Goal: Task Accomplishment & Management: Complete application form

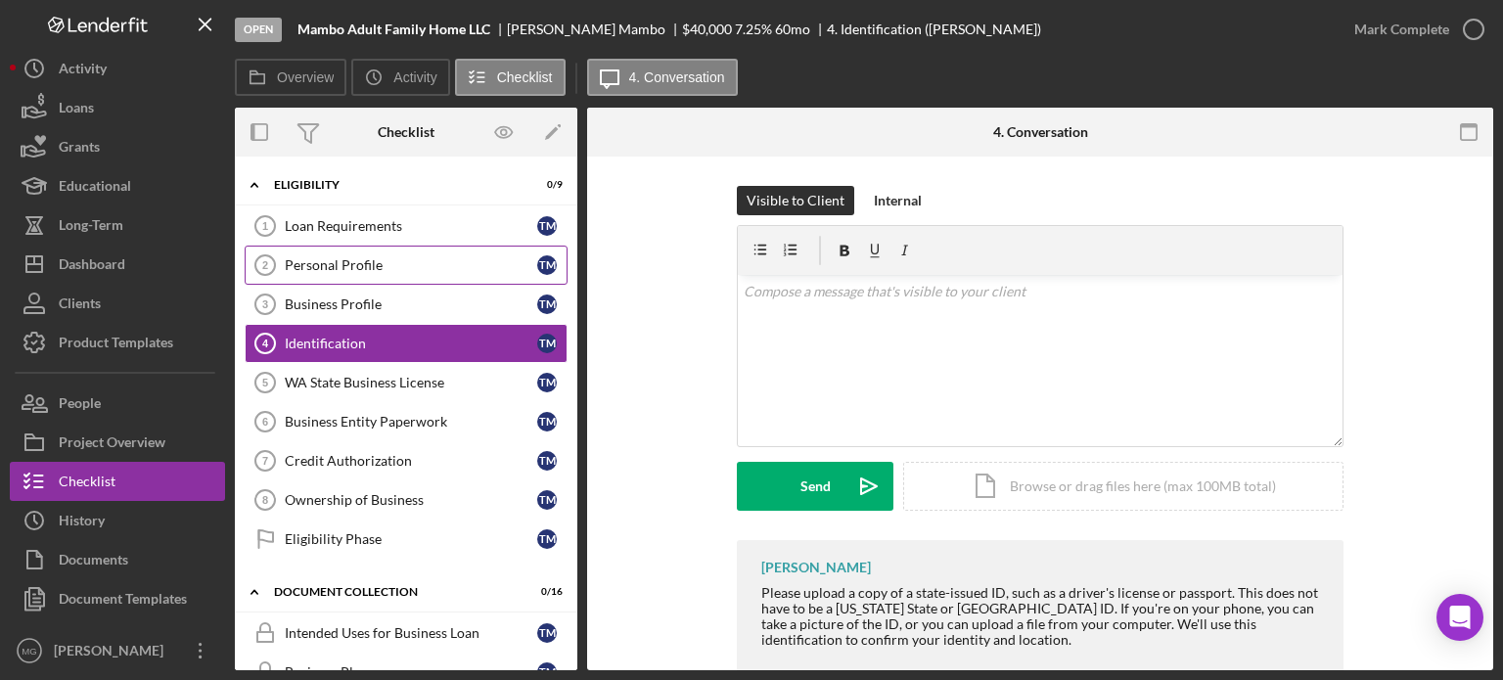
click at [308, 270] on div "Personal Profile" at bounding box center [411, 265] width 252 height 16
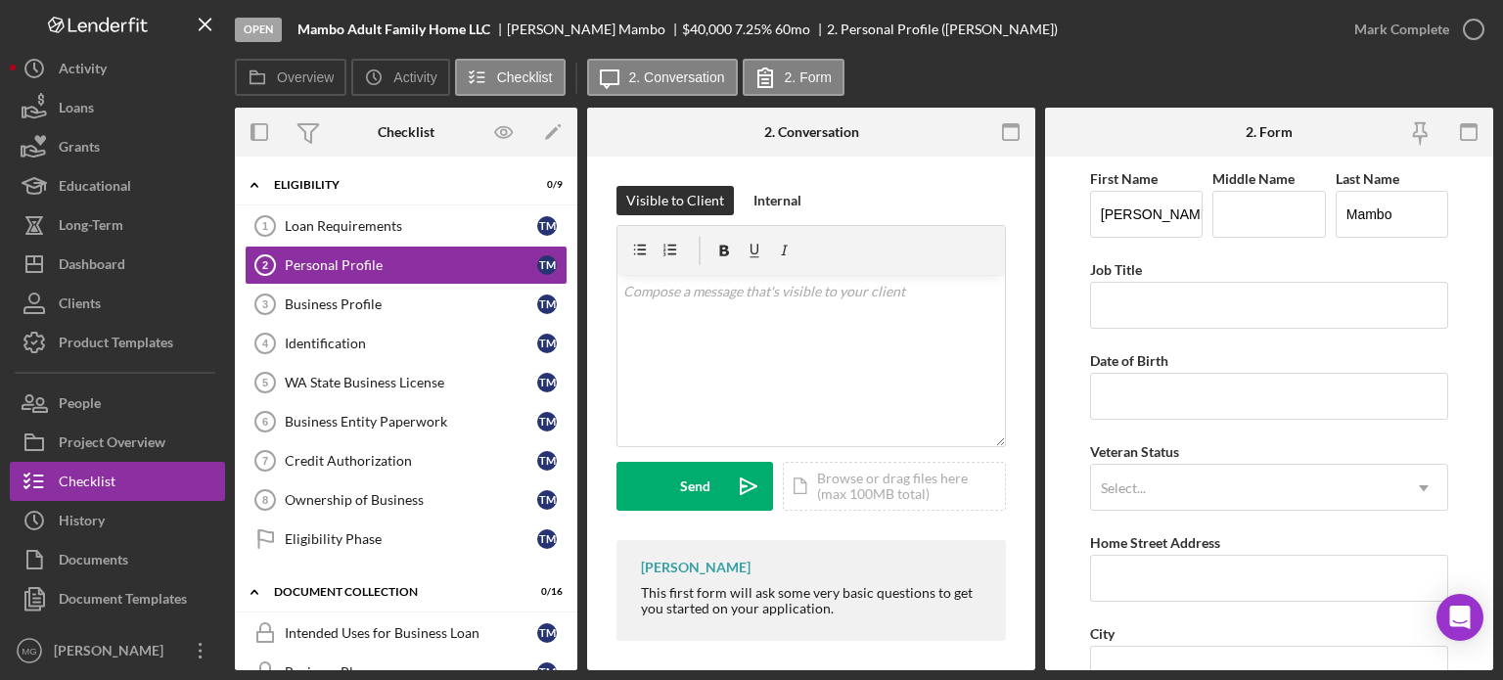
scroll to position [9, 0]
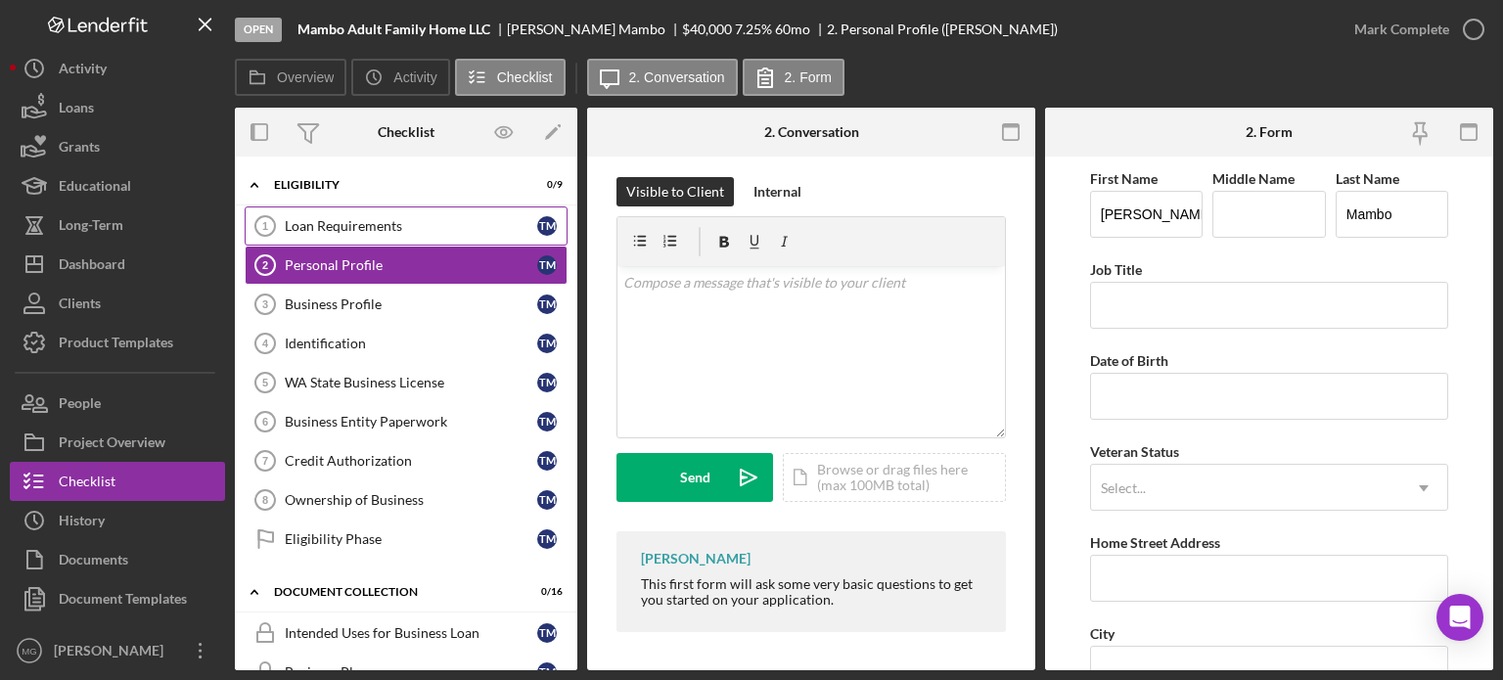
click at [376, 229] on div "Loan Requirements" at bounding box center [411, 226] width 252 height 16
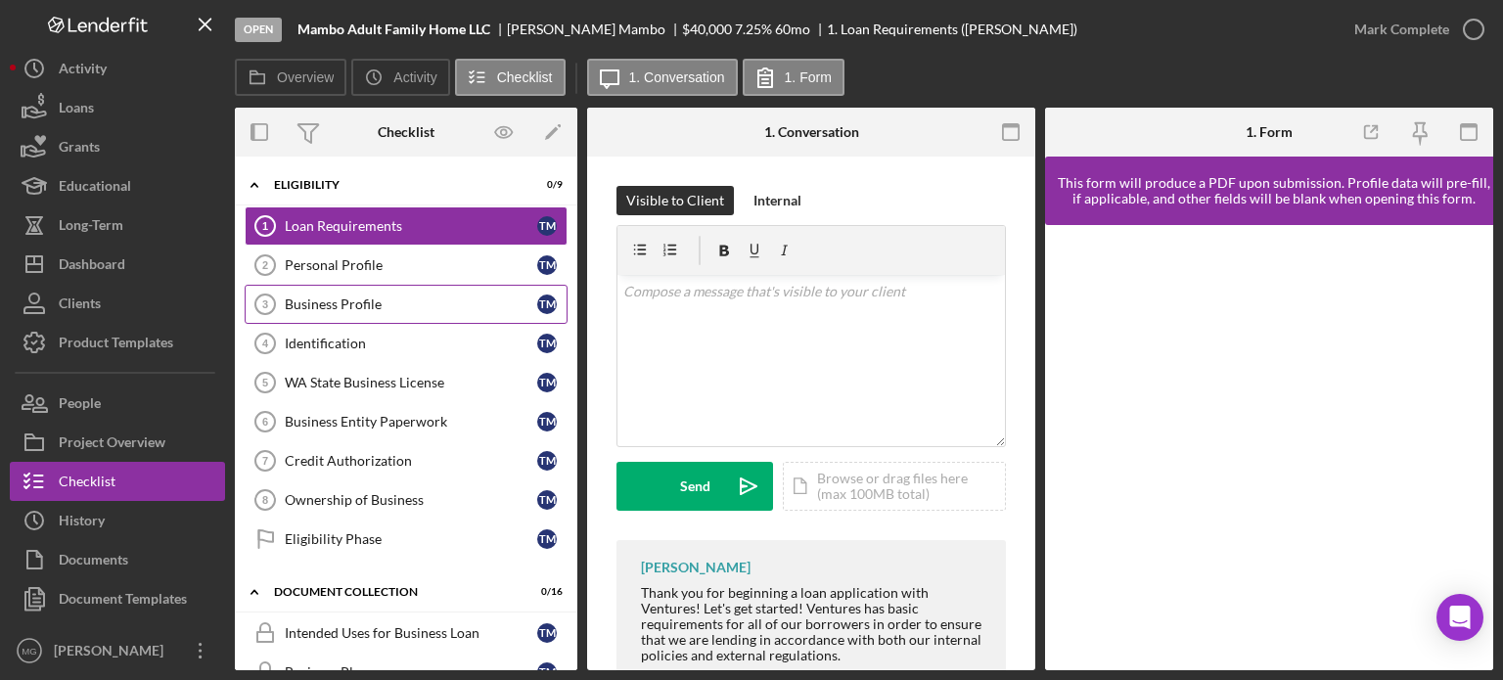
click at [358, 305] on div "Business Profile" at bounding box center [411, 304] width 252 height 16
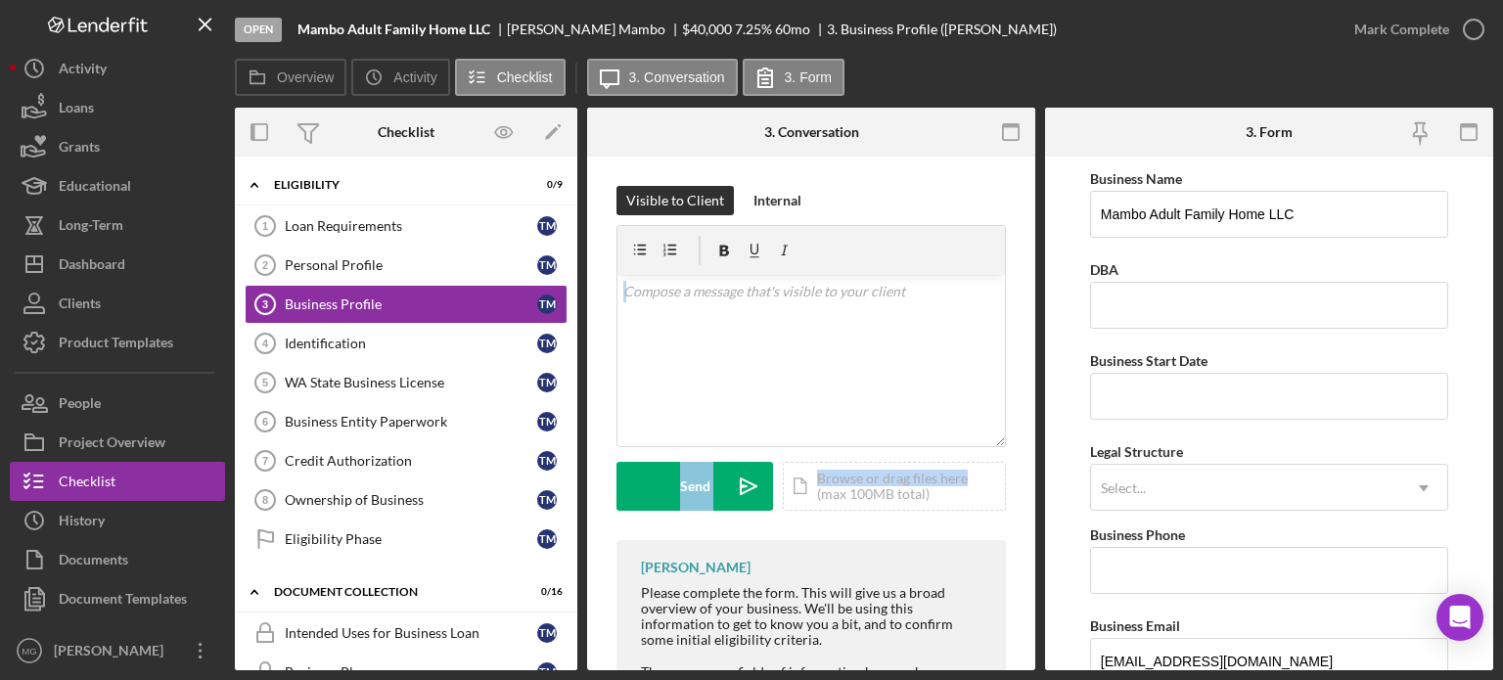
drag, startPoint x: 1037, startPoint y: 264, endPoint x: 1028, endPoint y: 473, distance: 208.6
click at [1028, 473] on div "Overview Internal Workflow Stage Open Icon/Dropdown Arrow Archive (can unarchiv…" at bounding box center [864, 389] width 1258 height 563
click at [998, 494] on div "Icon/Document Browse or drag files here (max 100MB total) Tap to choose files o…" at bounding box center [894, 486] width 223 height 49
click at [357, 262] on div "Personal Profile" at bounding box center [411, 265] width 252 height 16
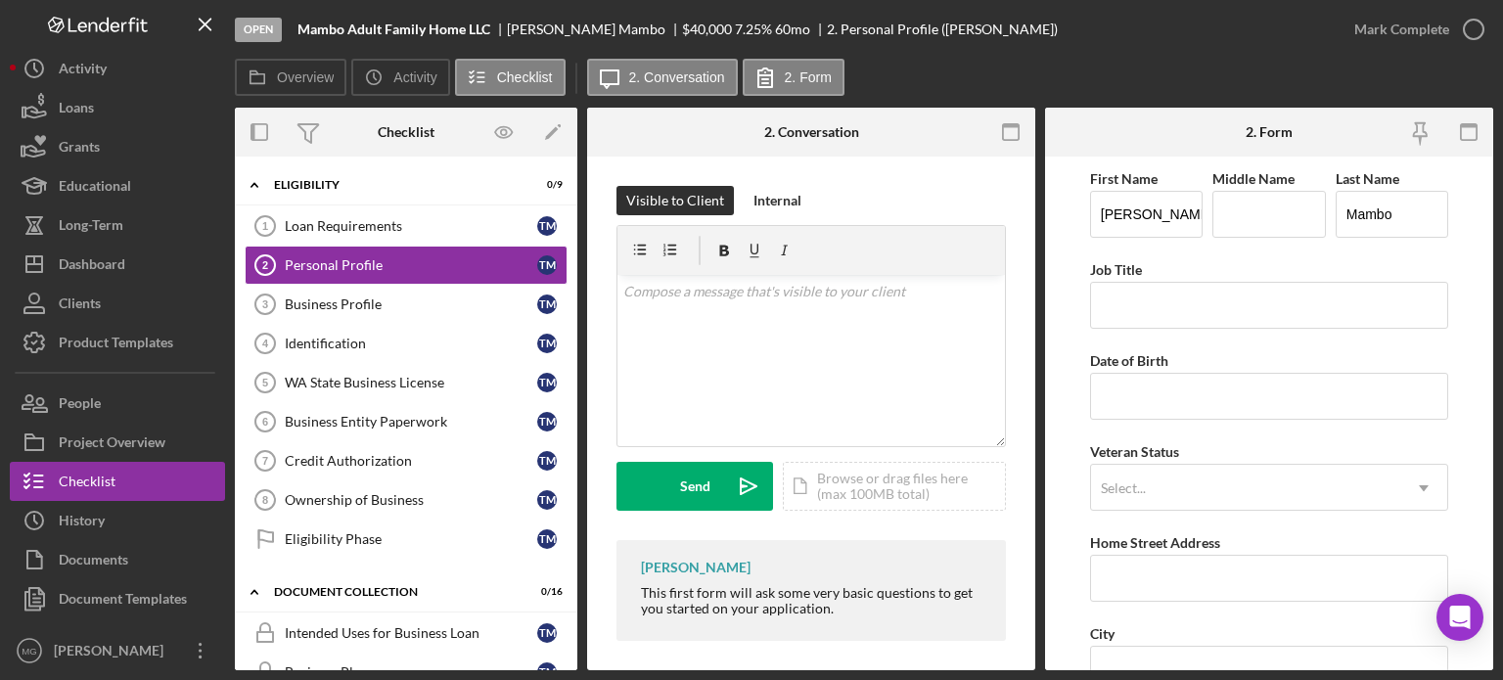
scroll to position [9, 0]
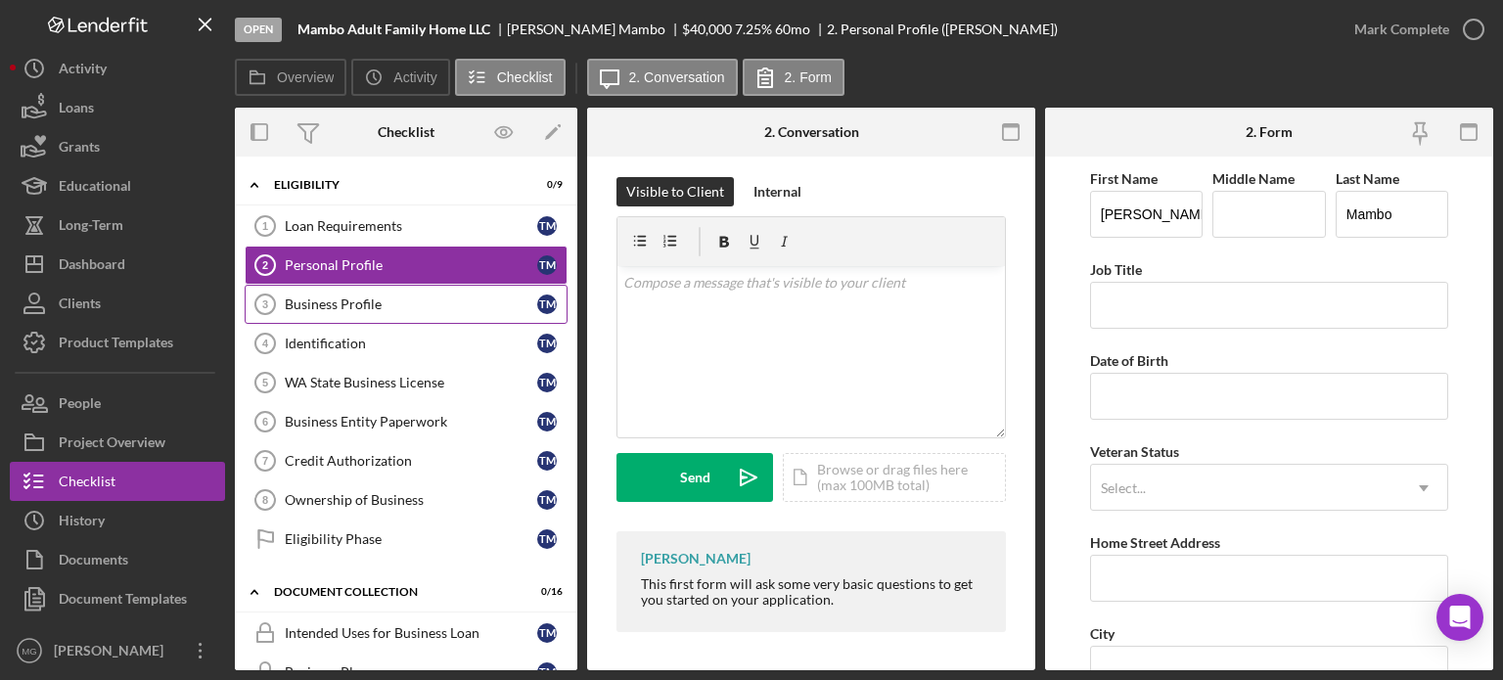
click at [333, 306] on div "Business Profile" at bounding box center [411, 304] width 252 height 16
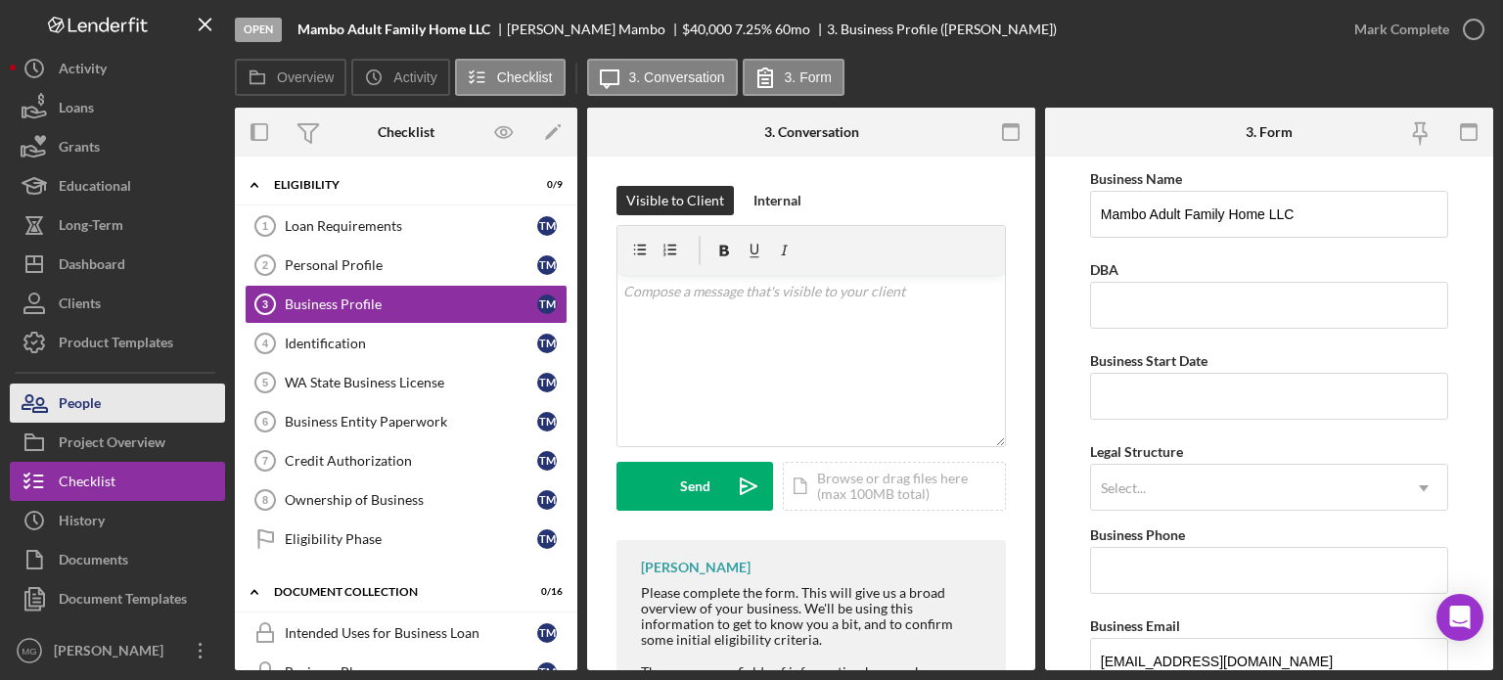
click at [98, 406] on div "People" at bounding box center [80, 406] width 42 height 44
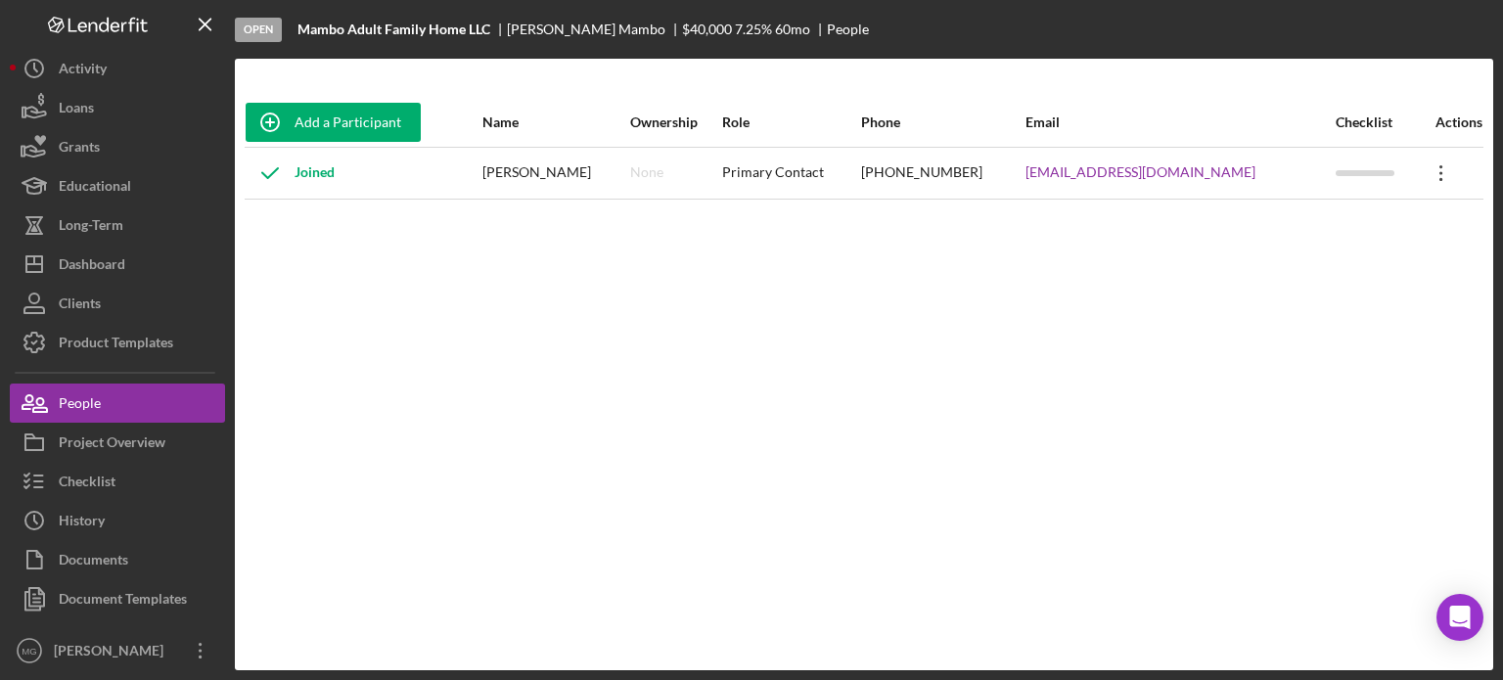
click at [1433, 174] on icon "Icon/Overflow" at bounding box center [1441, 173] width 49 height 49
click at [600, 348] on div "Add a Participant Name Ownership Role Phone Email Checklist Actions Joined [PER…" at bounding box center [864, 364] width 1258 height 533
click at [90, 105] on div "Loans" at bounding box center [76, 110] width 35 height 44
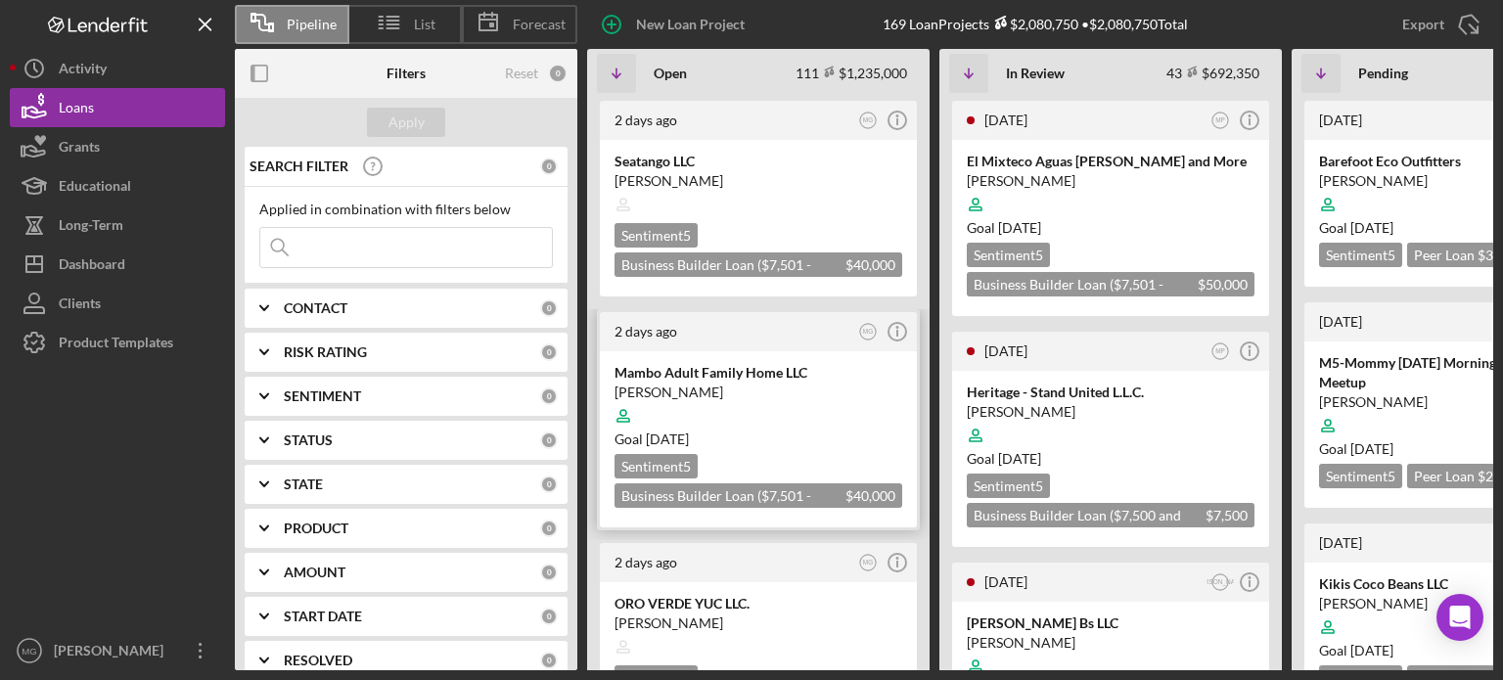
click at [806, 430] on div "Goal [DATE]" at bounding box center [759, 440] width 288 height 20
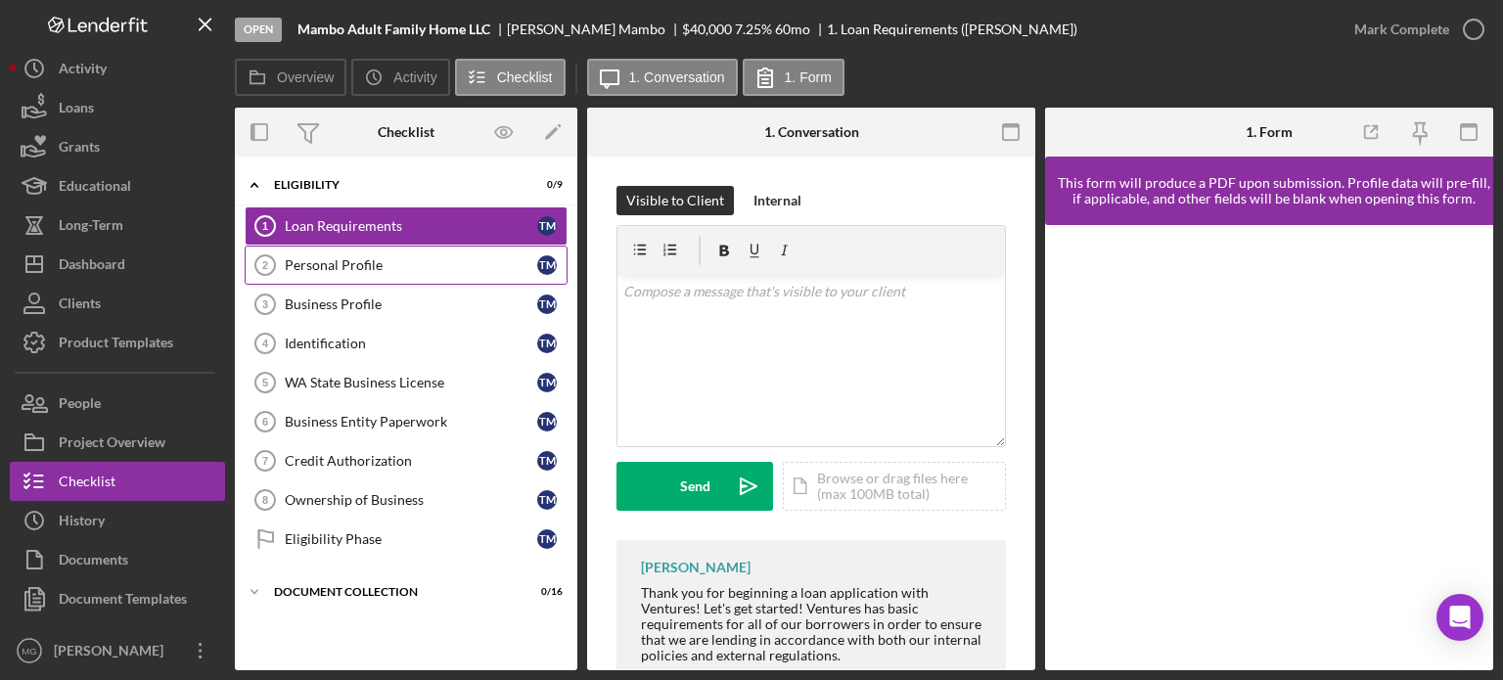
click at [390, 261] on div "Personal Profile" at bounding box center [411, 265] width 252 height 16
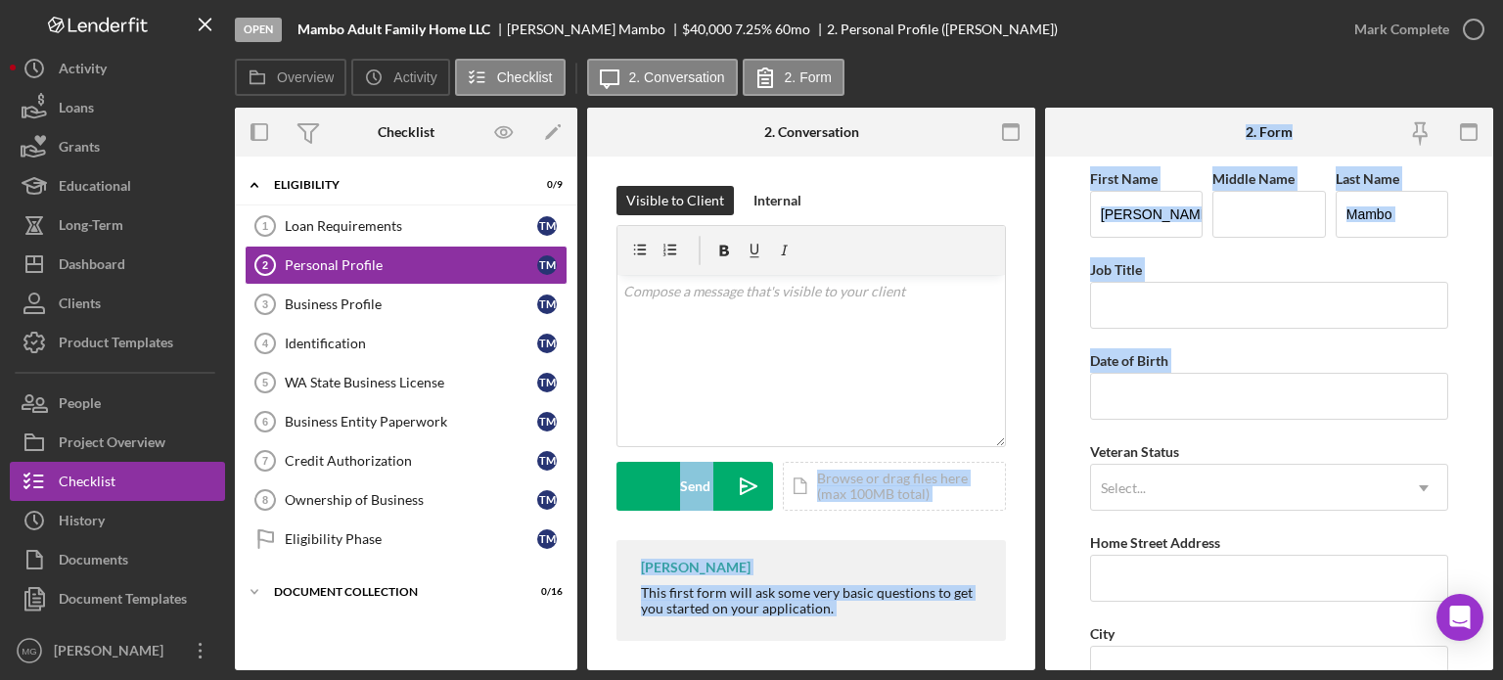
drag, startPoint x: 1028, startPoint y: 275, endPoint x: 1063, endPoint y: 455, distance: 183.3
click at [1063, 455] on div "Overview Internal Workflow Stage Open Icon/Dropdown Arrow Archive (can unarchiv…" at bounding box center [864, 389] width 1258 height 563
click at [963, 548] on div "[PERSON_NAME] This first form will ask some very basic questions to get you sta…" at bounding box center [810, 590] width 389 height 101
click at [904, 534] on div "Visible to Client Internal v Color teal Color pink Remove color Add row above A…" at bounding box center [810, 363] width 389 height 354
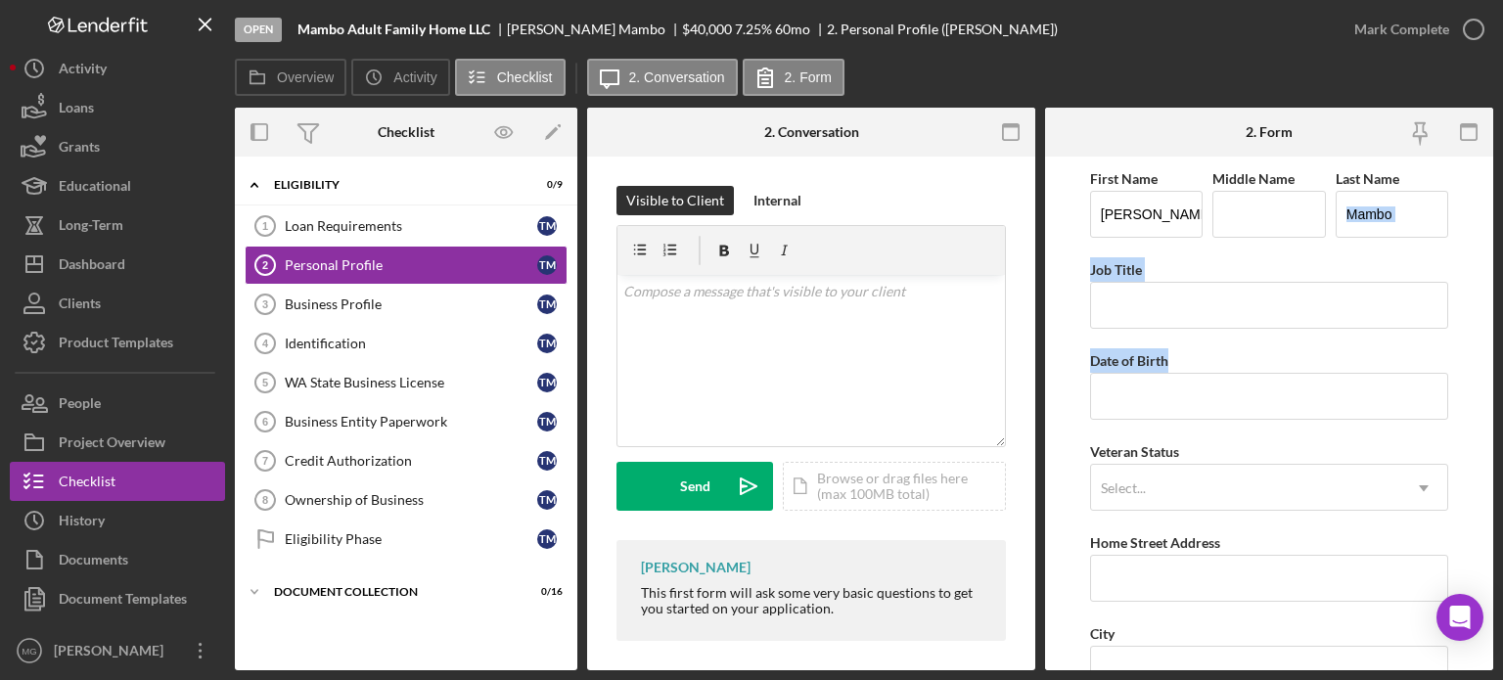
drag, startPoint x: 1487, startPoint y: 228, endPoint x: 1484, endPoint y: 379, distance: 150.7
click at [1484, 379] on form "First Name [PERSON_NAME] Middle Name Last Name Mambo Job Title Date of Birth Ve…" at bounding box center [1269, 414] width 448 height 514
click at [1457, 425] on form "First Name [PERSON_NAME] Middle Name Last Name Mambo Job Title Date of Birth Ve…" at bounding box center [1269, 414] width 448 height 514
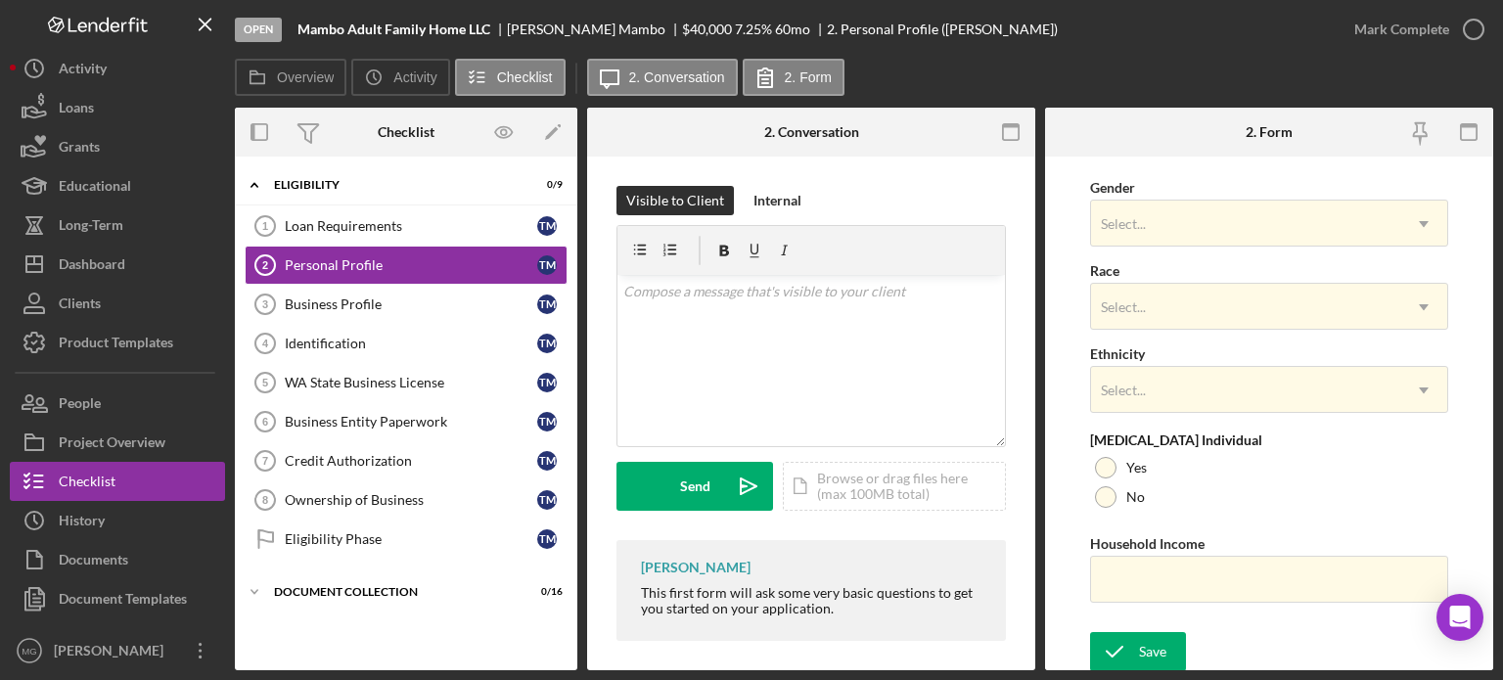
scroll to position [750, 0]
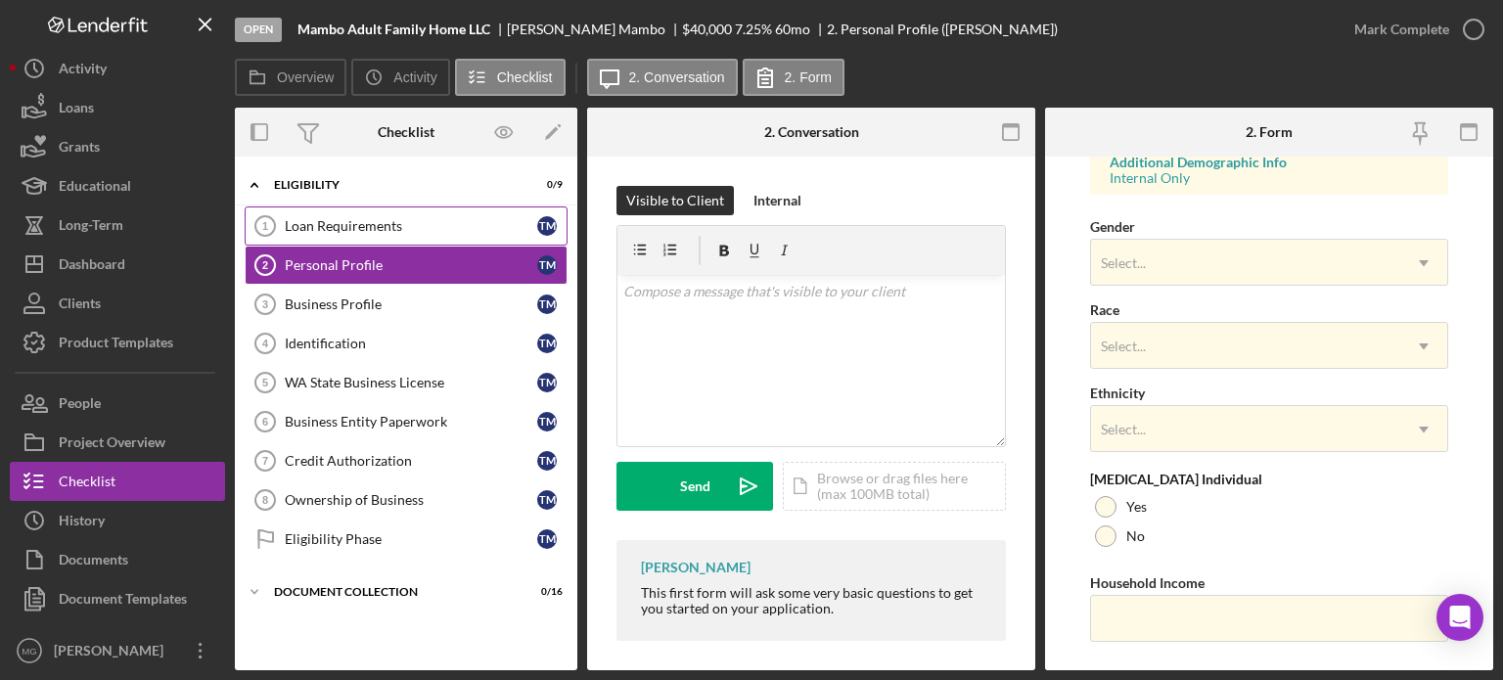
click at [334, 226] on div "Loan Requirements" at bounding box center [411, 226] width 252 height 16
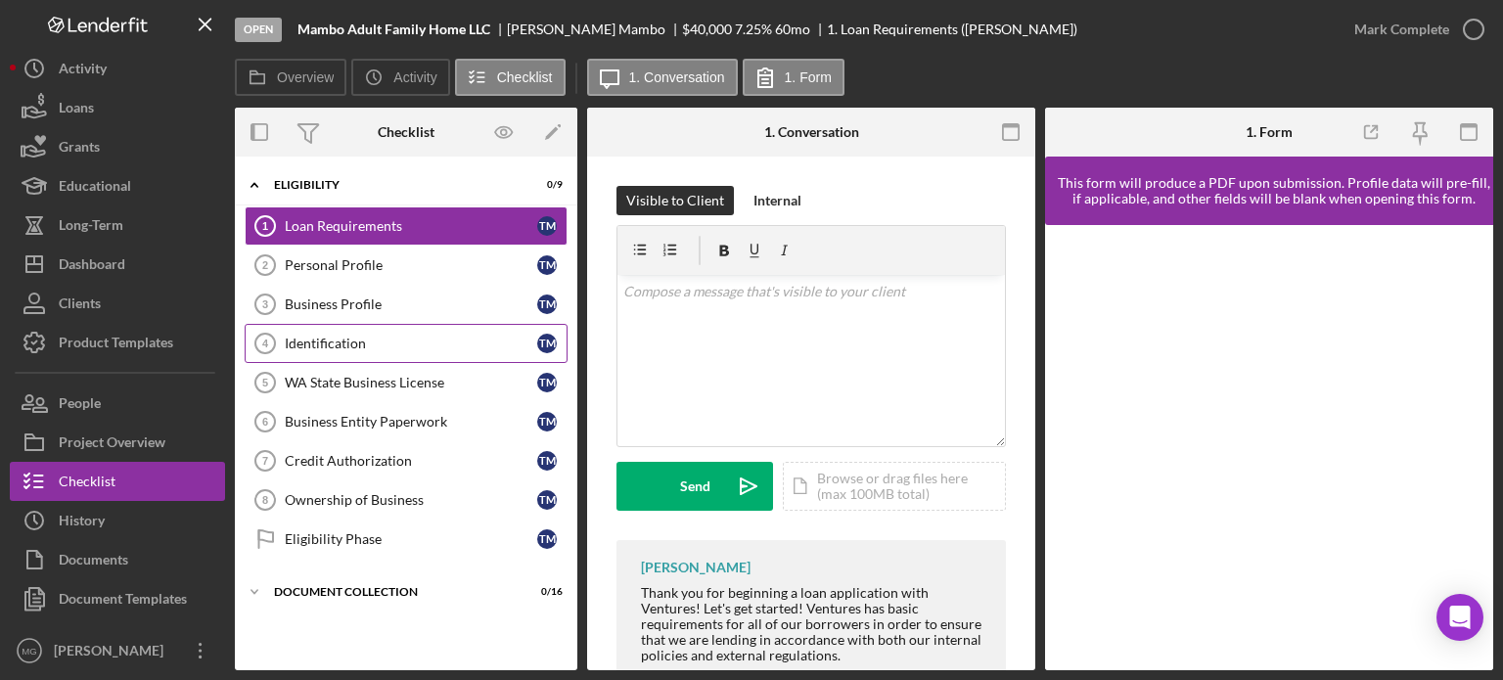
click at [333, 345] on div "Identification" at bounding box center [411, 344] width 252 height 16
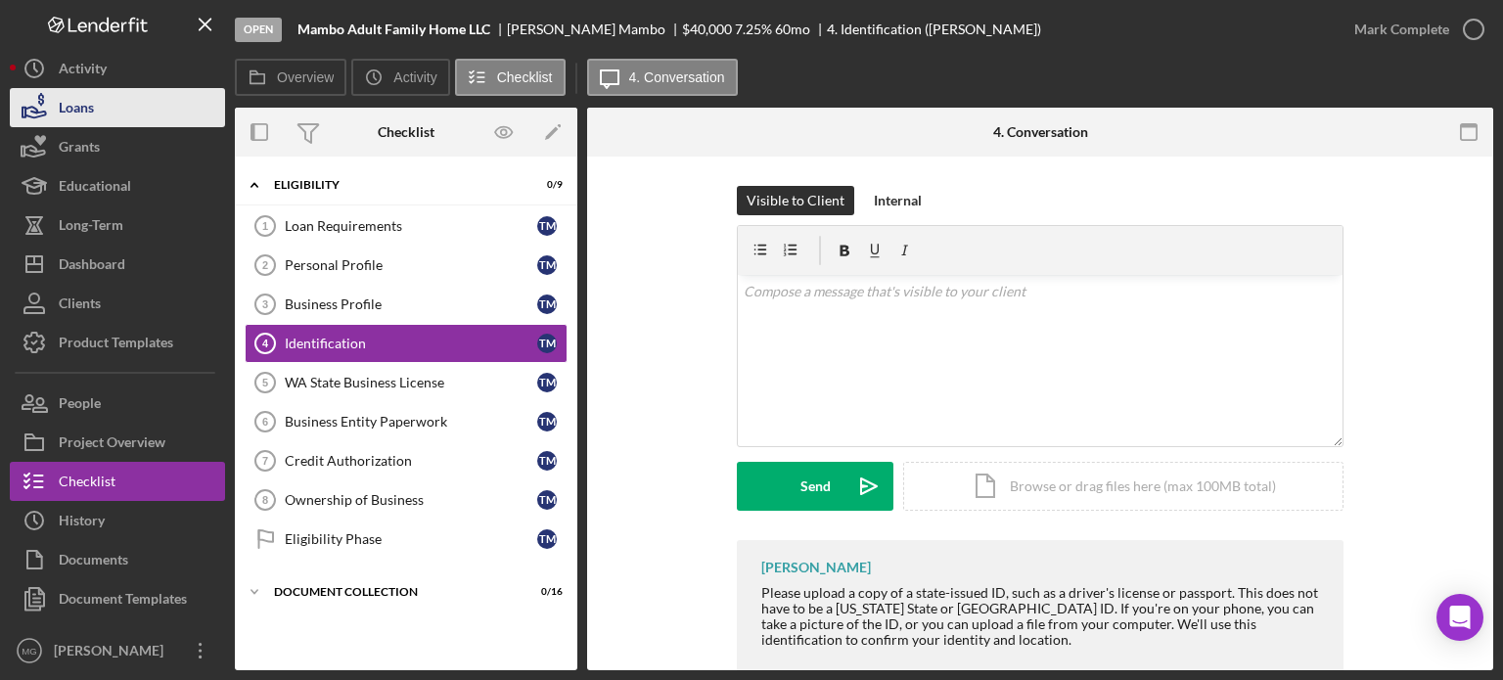
click at [97, 111] on button "Loans" at bounding box center [117, 107] width 215 height 39
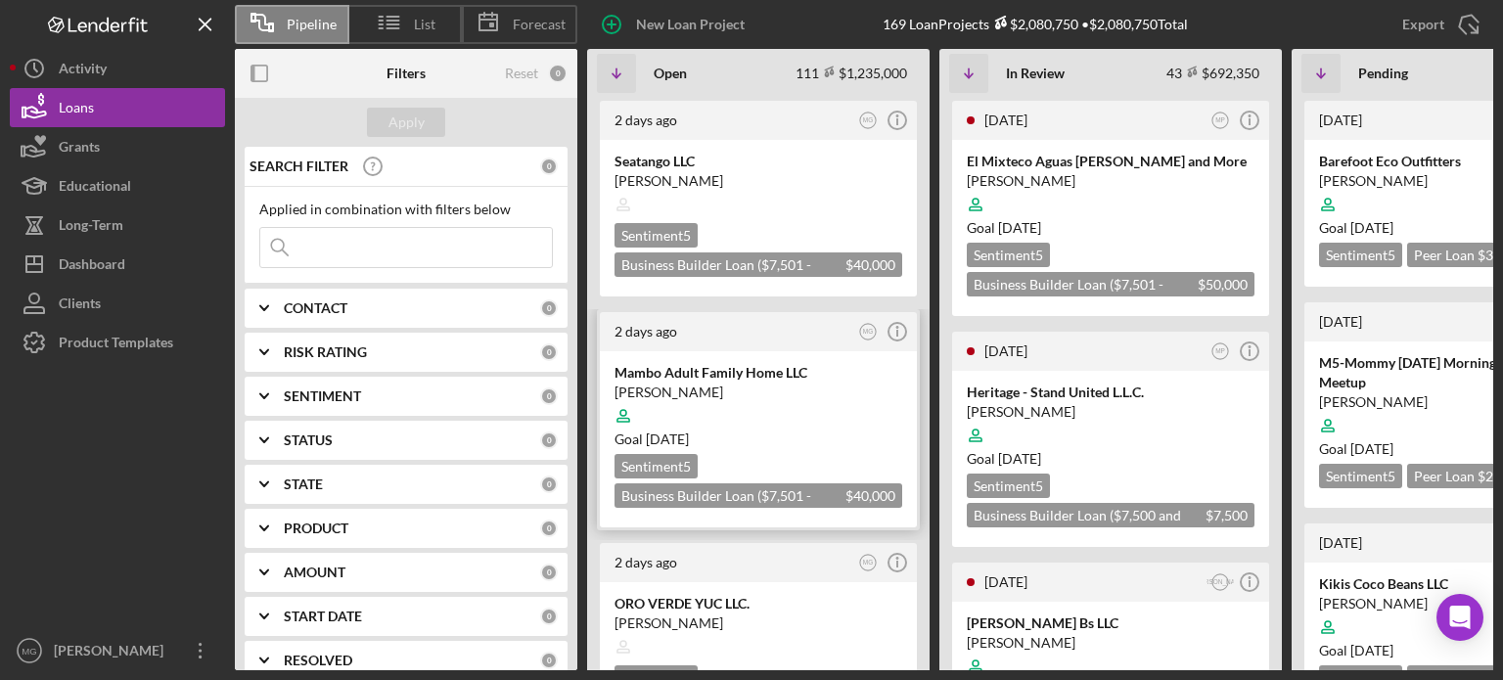
click at [793, 404] on div at bounding box center [759, 415] width 288 height 37
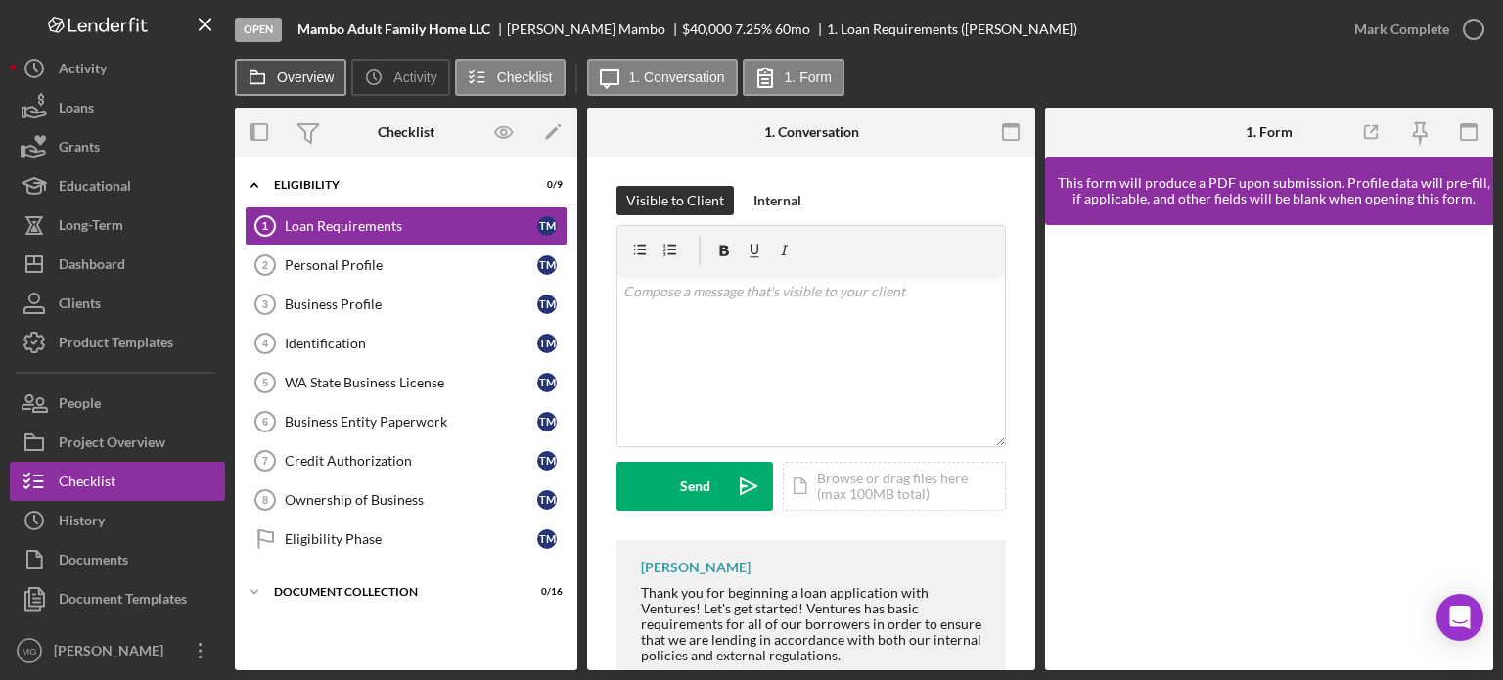
click at [325, 83] on label "Overview" at bounding box center [305, 77] width 57 height 16
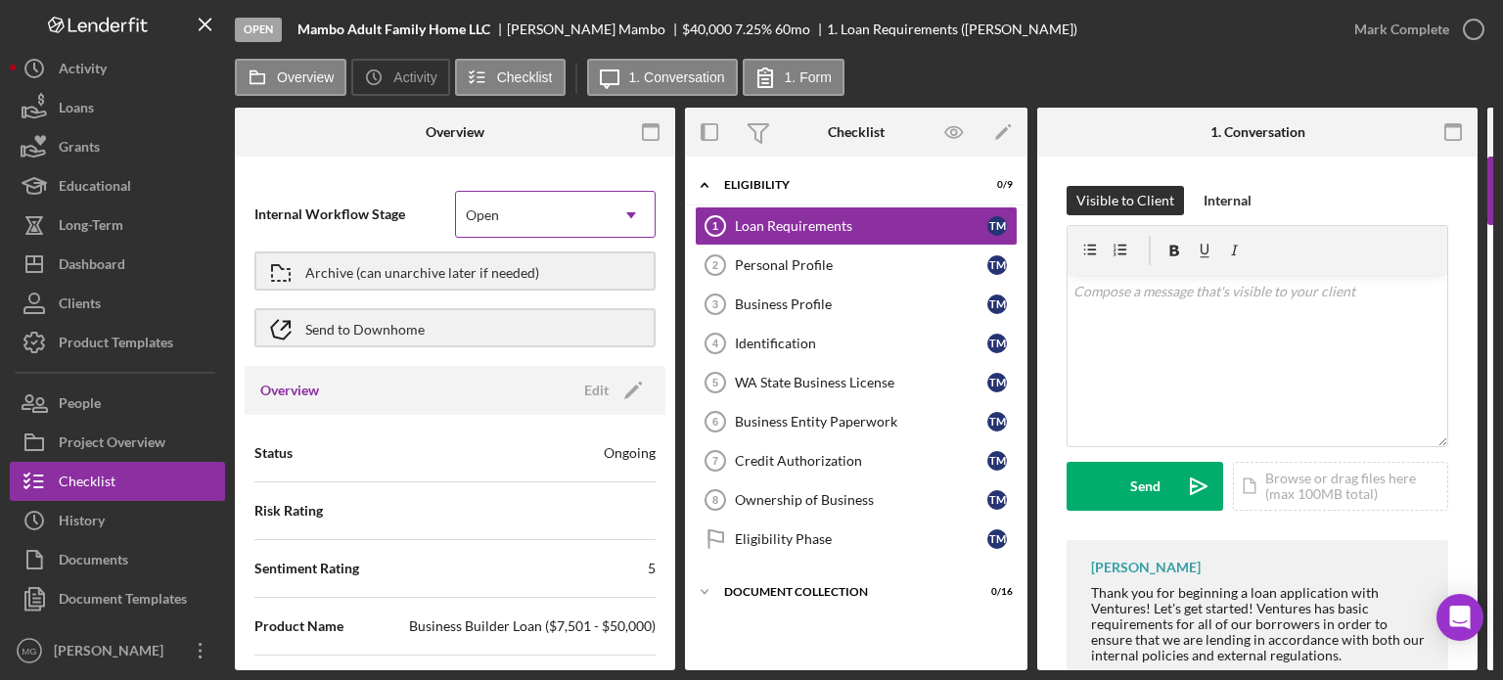
click at [624, 208] on icon "Icon/Dropdown Arrow" at bounding box center [631, 215] width 47 height 47
click at [380, 165] on div "Overview Internal Workflow Stage Open Icon/Dropdown Arrow Archive (can unarchiv…" at bounding box center [455, 389] width 440 height 563
click at [314, 269] on div "Archive (can unarchive later if needed)" at bounding box center [422, 270] width 234 height 35
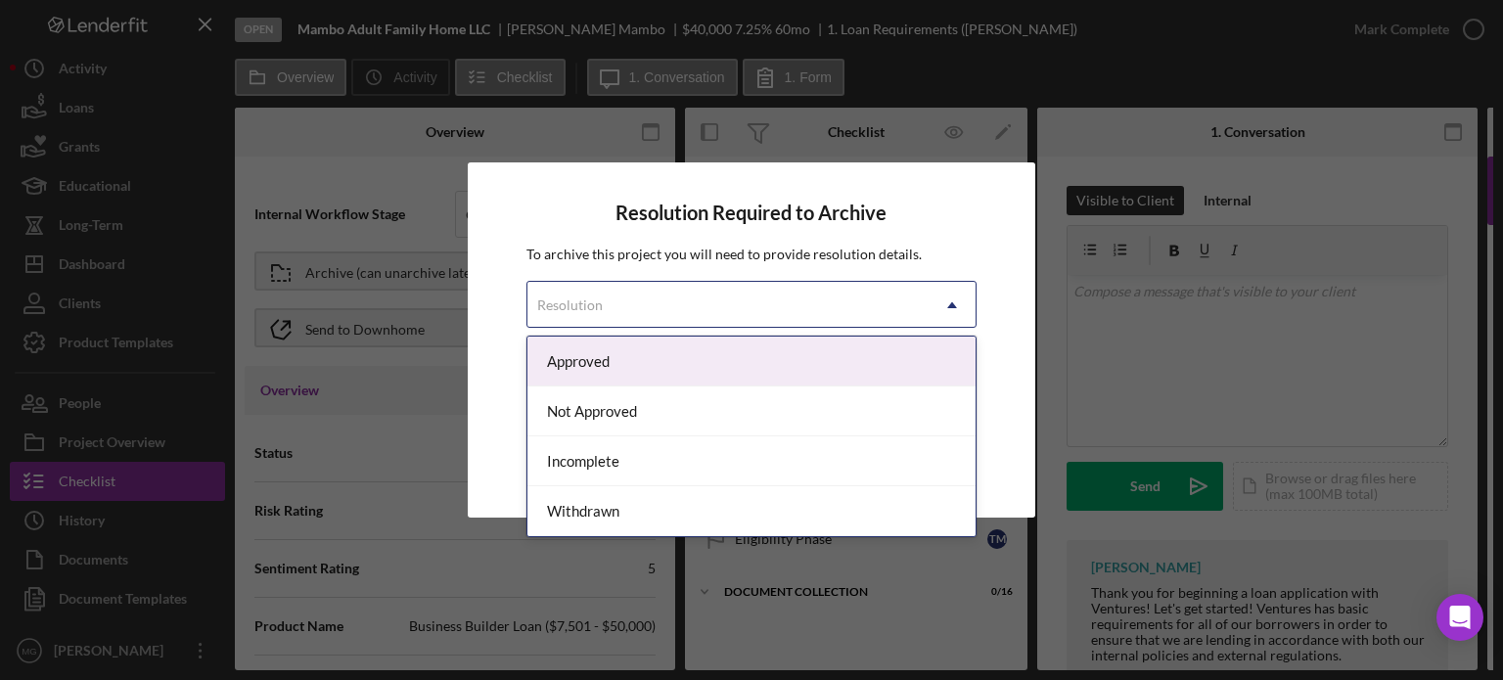
click at [695, 289] on div "Resolution" at bounding box center [728, 305] width 402 height 45
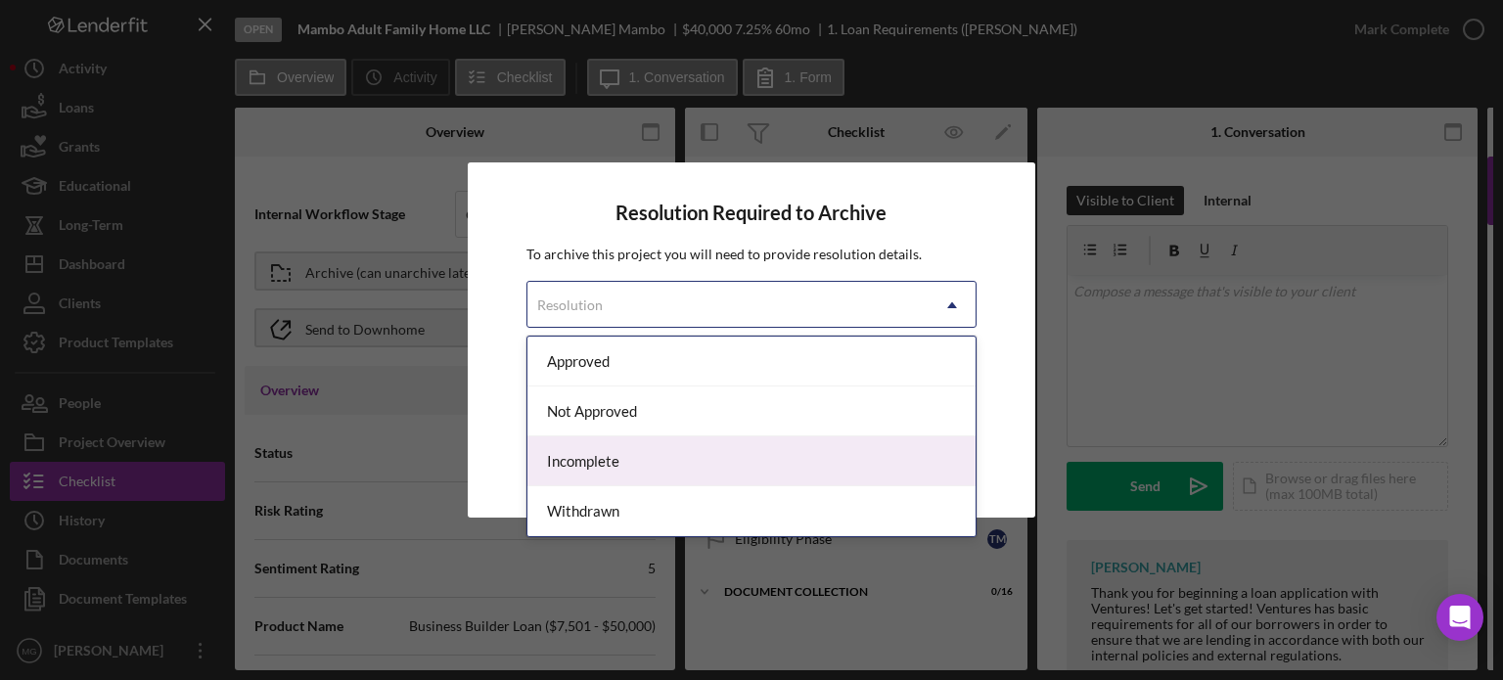
click at [635, 456] on div "Incomplete" at bounding box center [751, 461] width 449 height 50
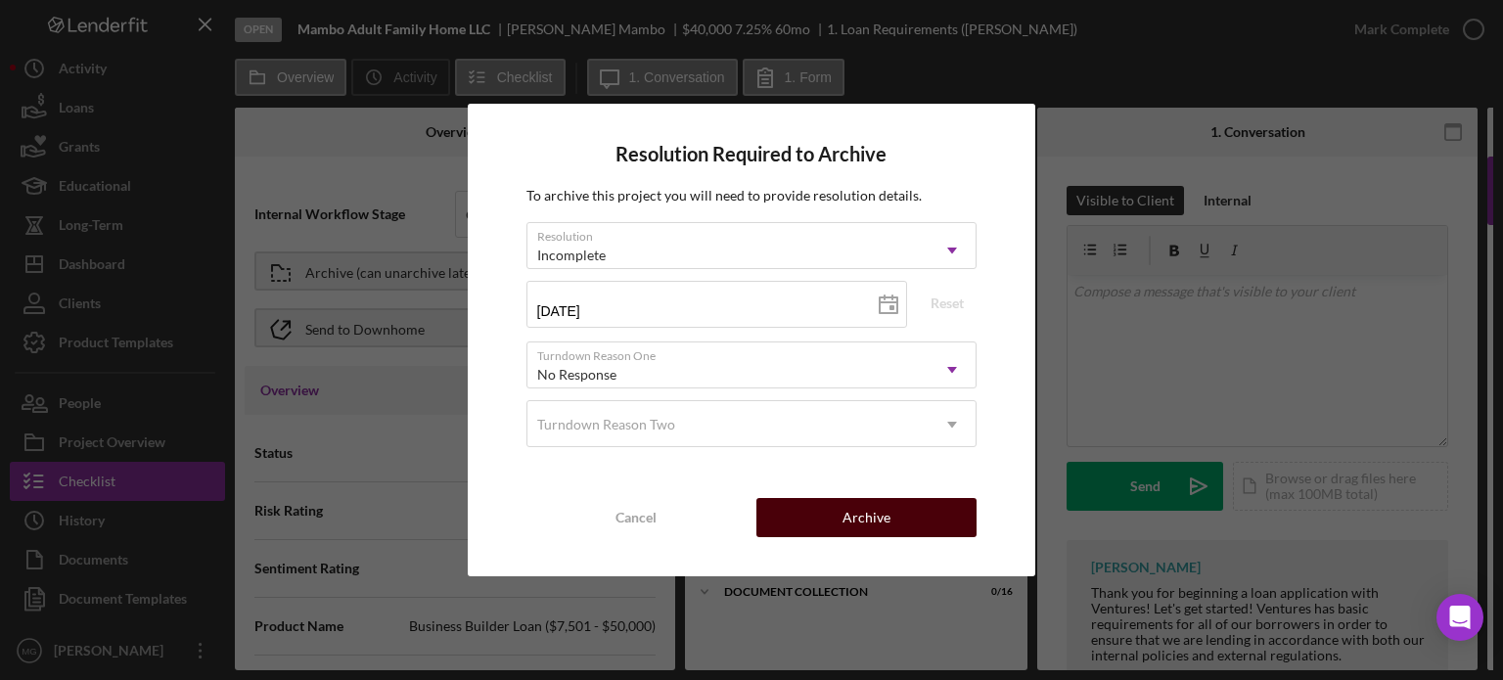
click at [865, 524] on div "Archive" at bounding box center [866, 517] width 48 height 39
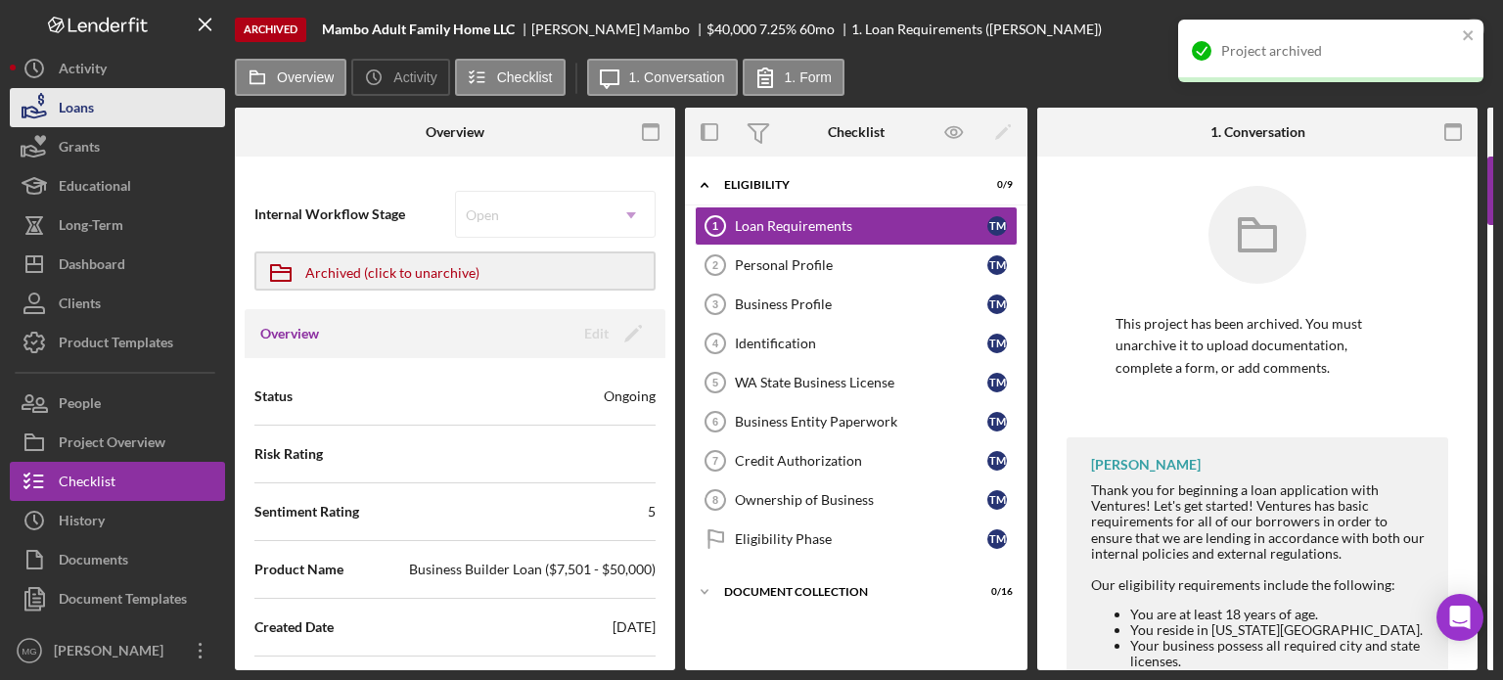
click at [99, 110] on button "Loans" at bounding box center [117, 107] width 215 height 39
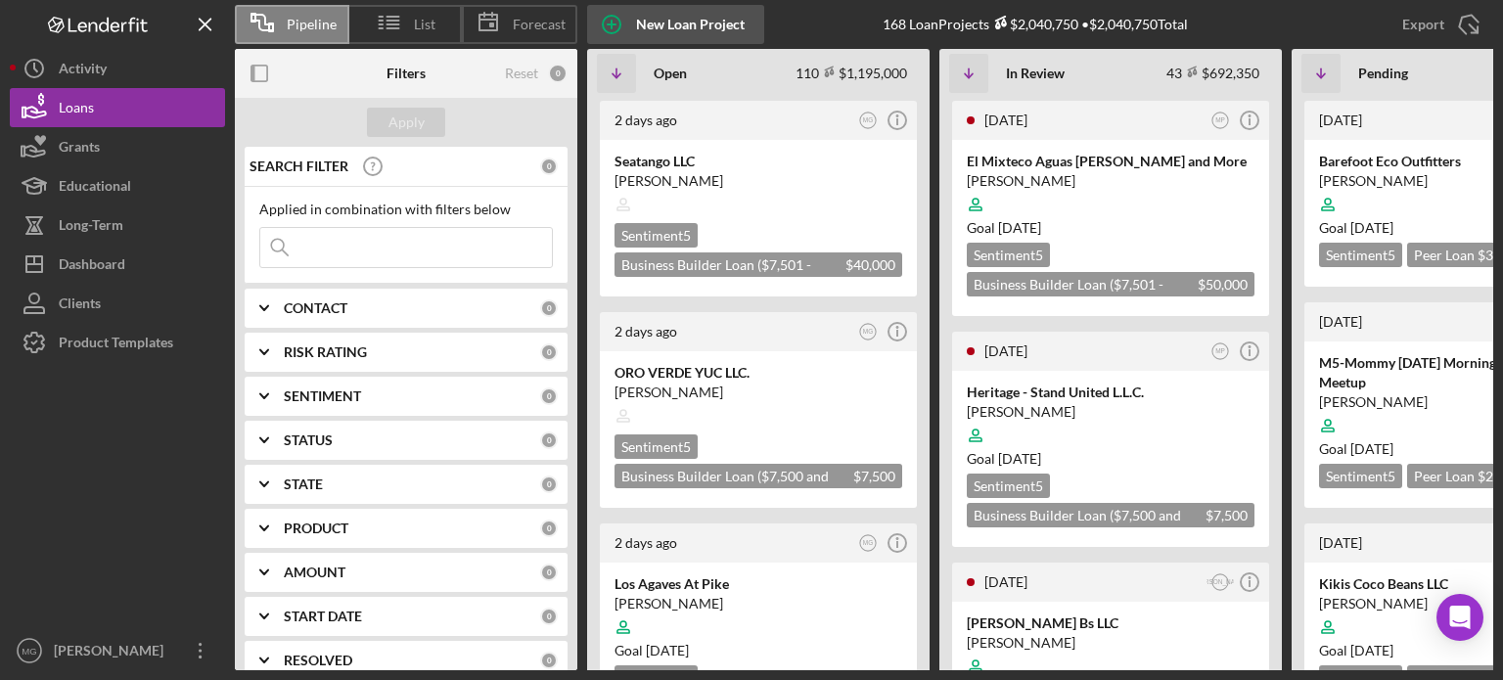
click at [698, 23] on div "New Loan Project" at bounding box center [690, 24] width 109 height 39
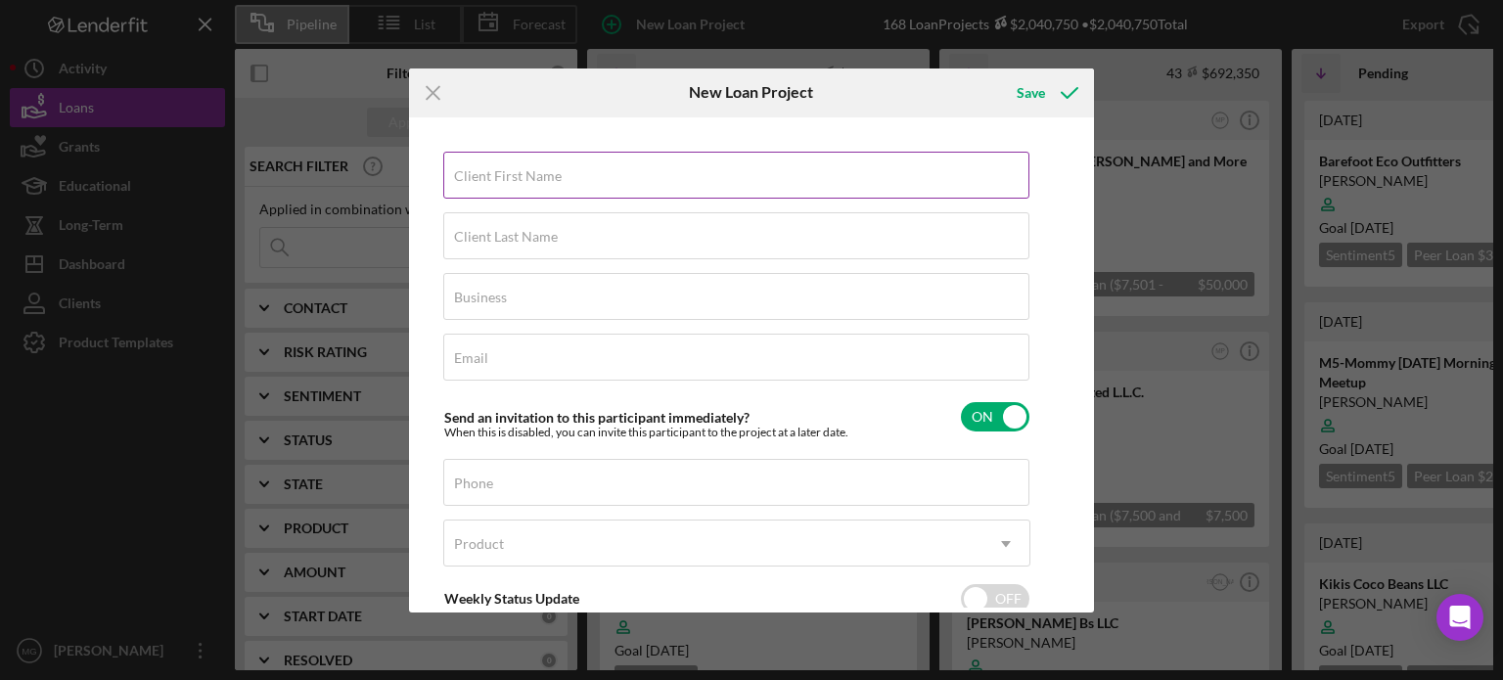
click at [564, 178] on div "Client First Name Required" at bounding box center [736, 176] width 587 height 49
type input "[PERSON_NAME]"
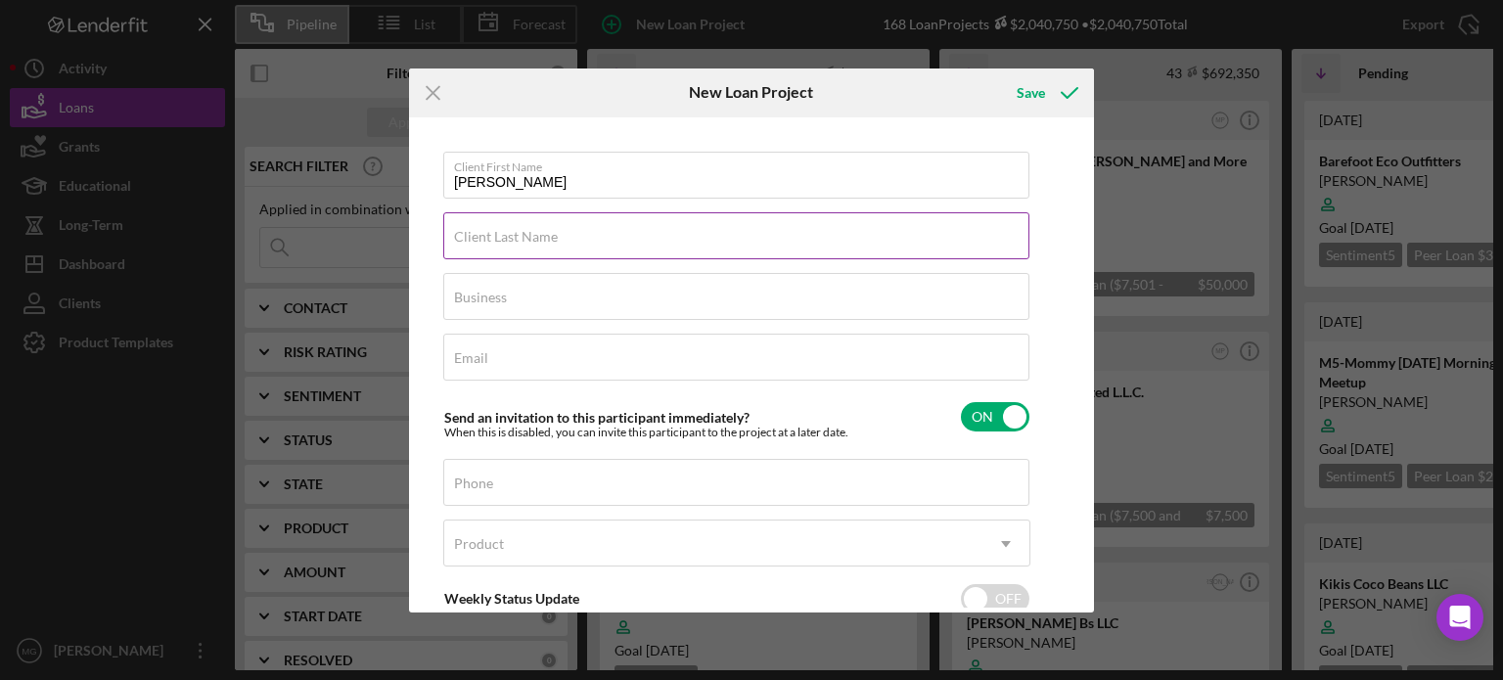
click at [582, 238] on div "Client Last Name Required" at bounding box center [736, 236] width 587 height 49
type input "Mambo"
click at [551, 310] on input "Business" at bounding box center [736, 296] width 586 height 47
click at [648, 282] on label "Business" at bounding box center [741, 285] width 575 height 22
click at [648, 282] on input "Business" at bounding box center [736, 296] width 586 height 47
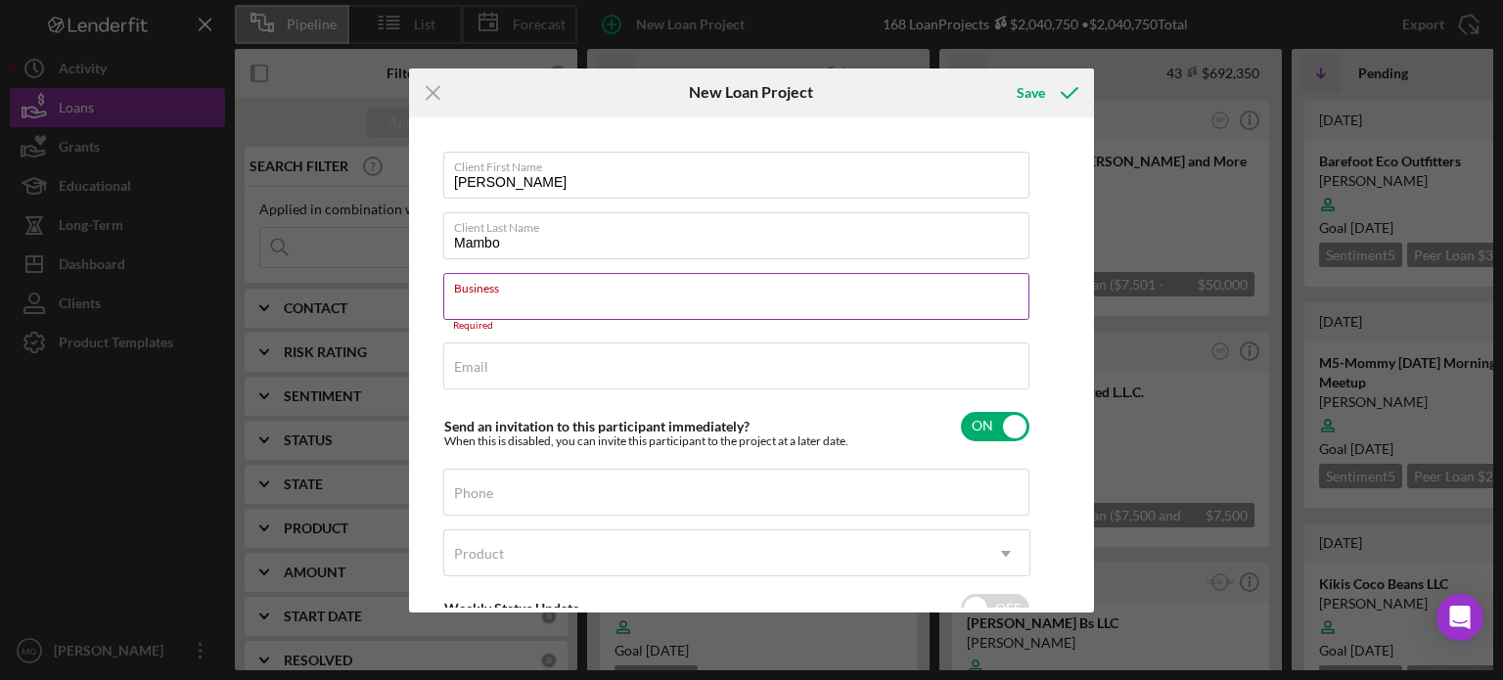
click at [648, 282] on div "Business Required" at bounding box center [736, 302] width 587 height 59
click at [653, 282] on input "Business" at bounding box center [736, 296] width 586 height 47
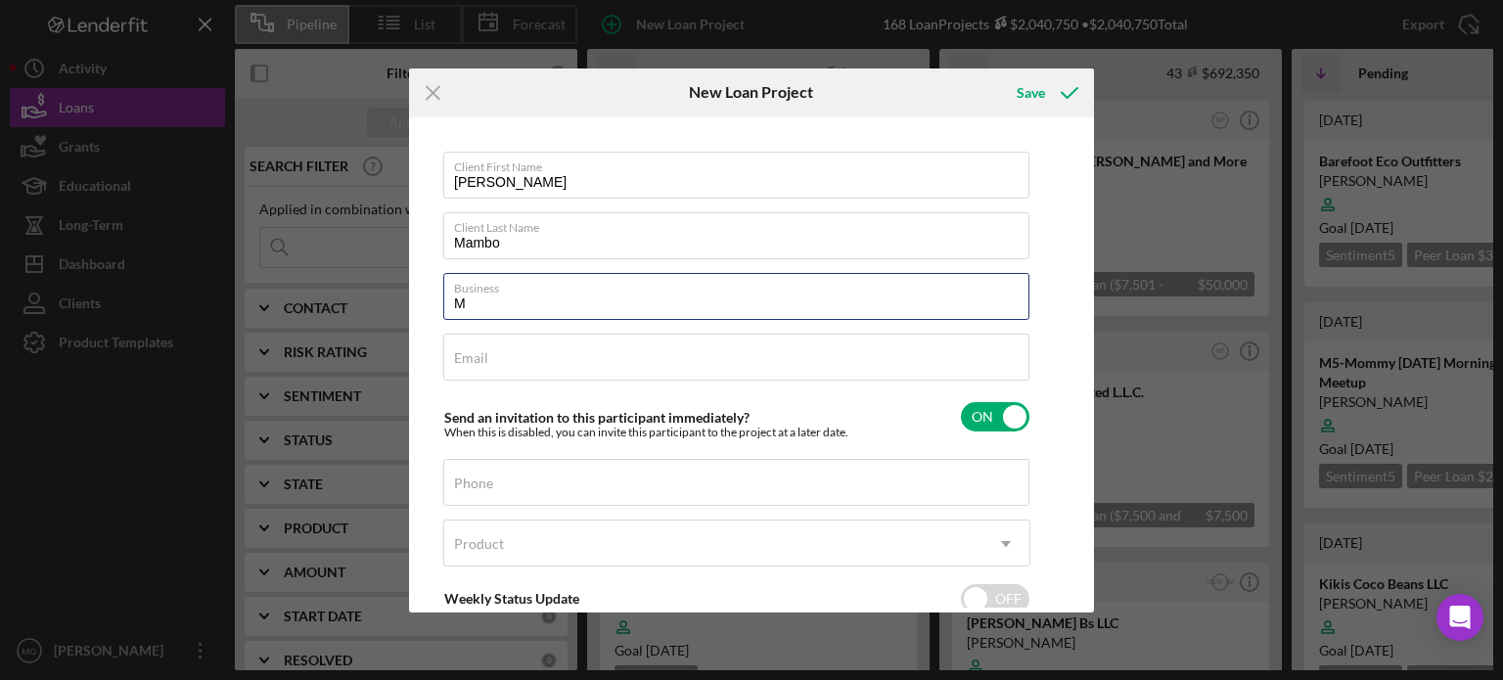
type input "Mambo Adult Family Home LLC"
click at [493, 372] on input "Email" at bounding box center [736, 357] width 586 height 47
type input "m"
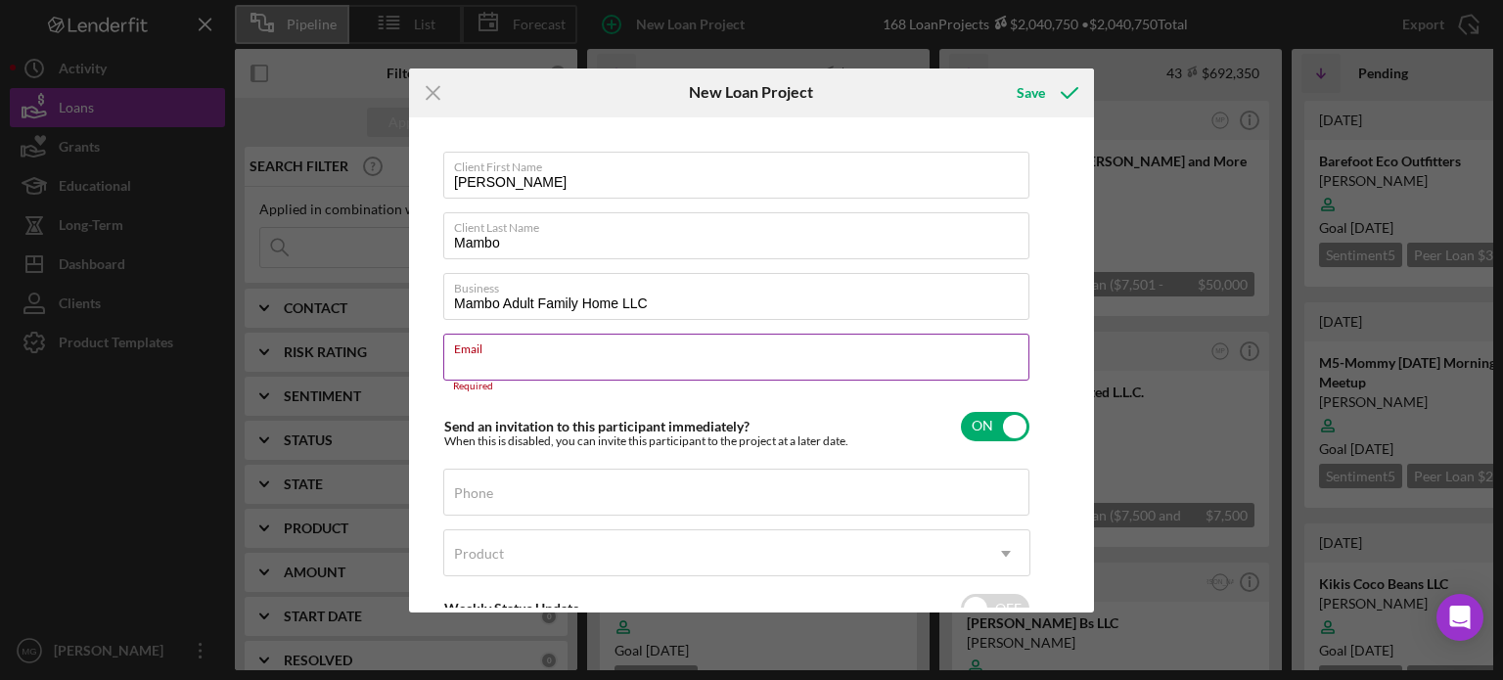
paste input "[EMAIL_ADDRESS][DOMAIN_NAME]>"
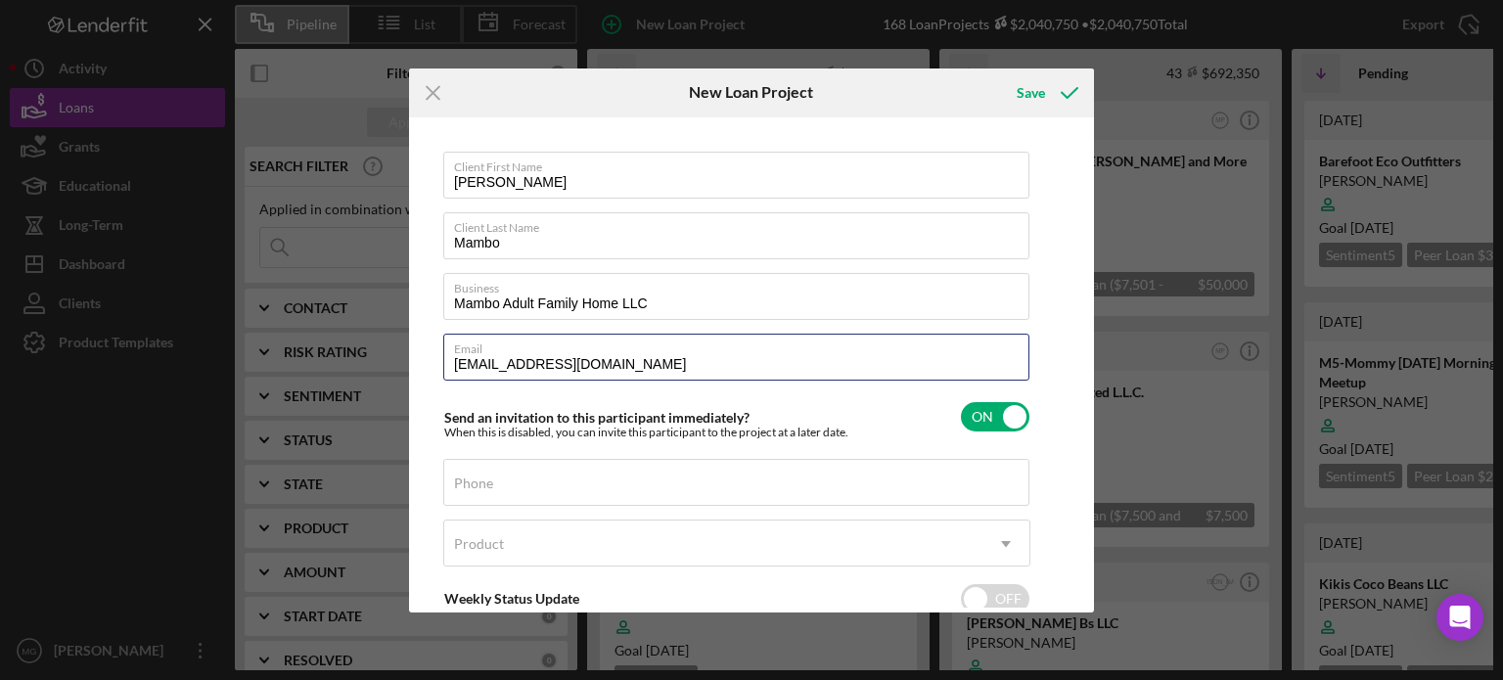
type input "[EMAIL_ADDRESS][DOMAIN_NAME]"
click at [1041, 95] on div "Save" at bounding box center [1031, 92] width 28 height 39
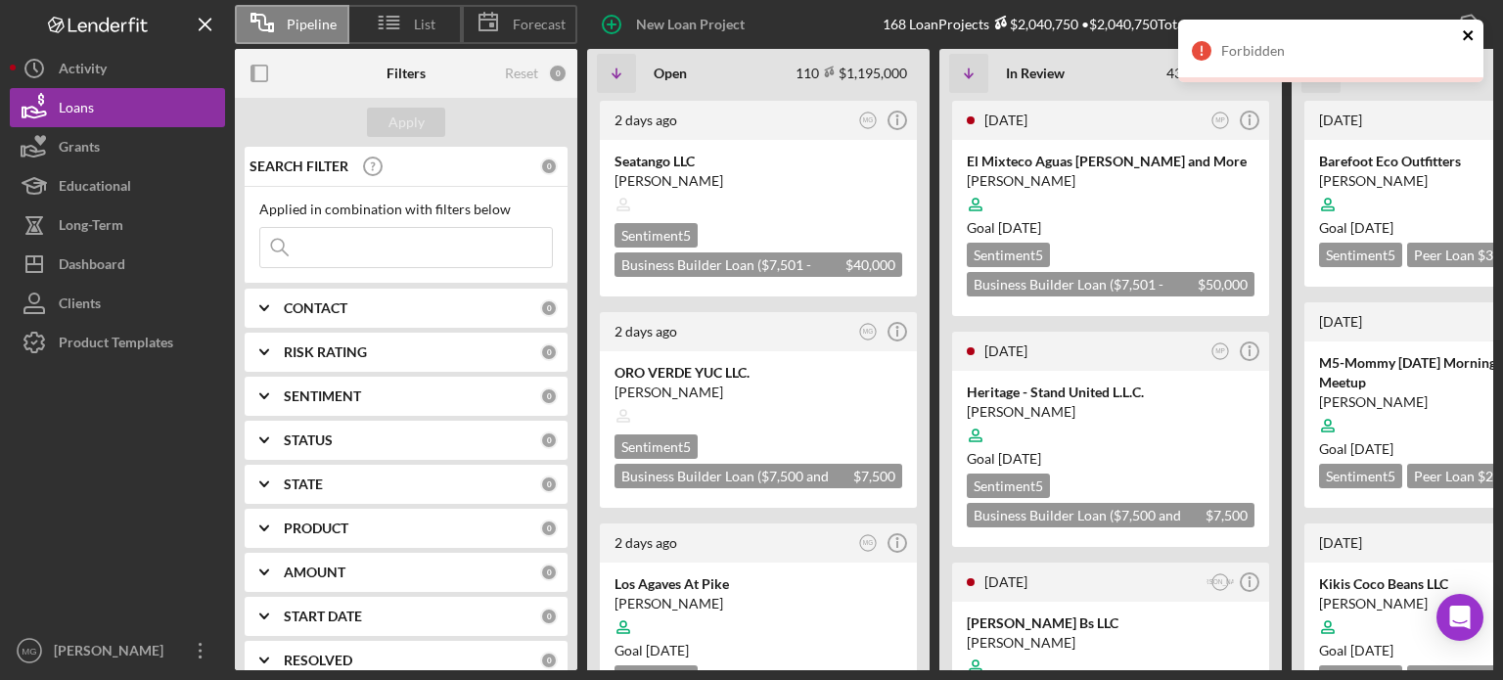
click at [1470, 42] on icon "close" at bounding box center [1469, 35] width 14 height 16
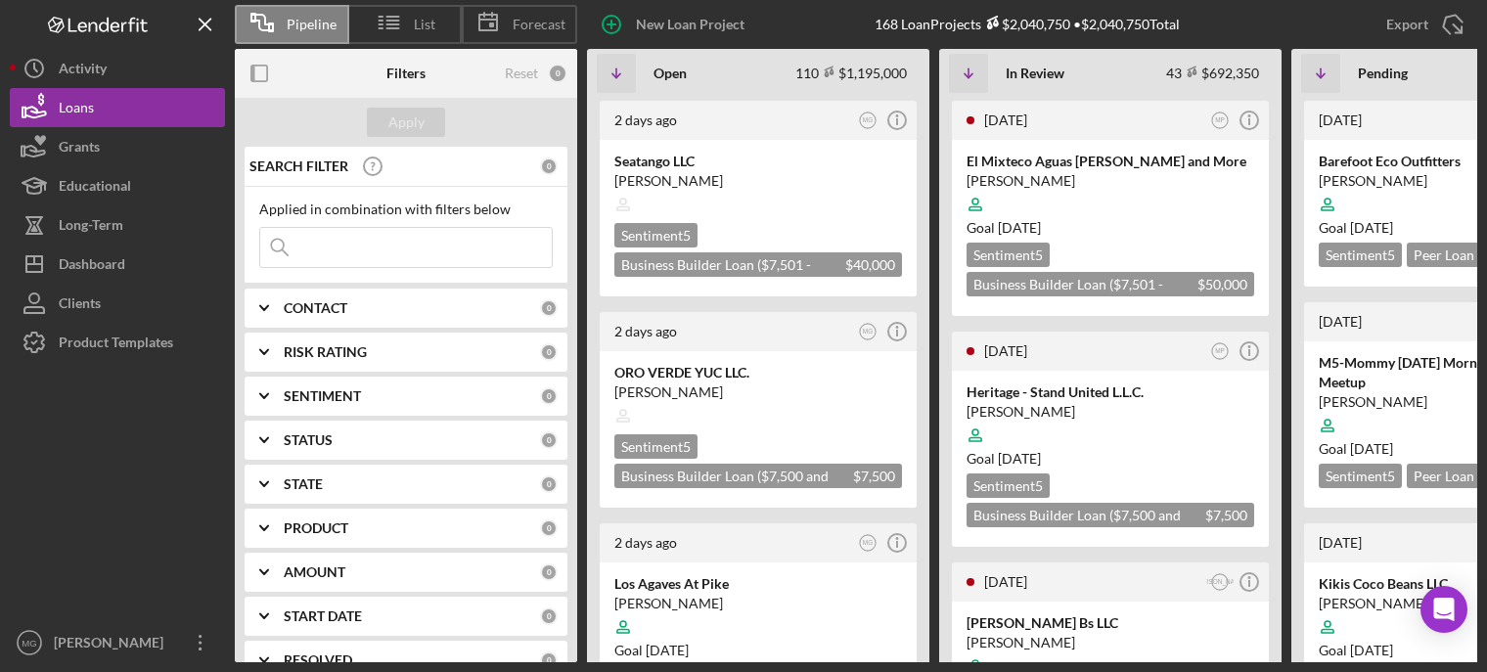
drag, startPoint x: 1480, startPoint y: 187, endPoint x: 1483, endPoint y: 404, distance: 217.2
click at [1483, 404] on div "Pipeline List Forecast New Loan Project 168 Loan Projects $2,040,750 • $2,040,7…" at bounding box center [743, 336] width 1487 height 672
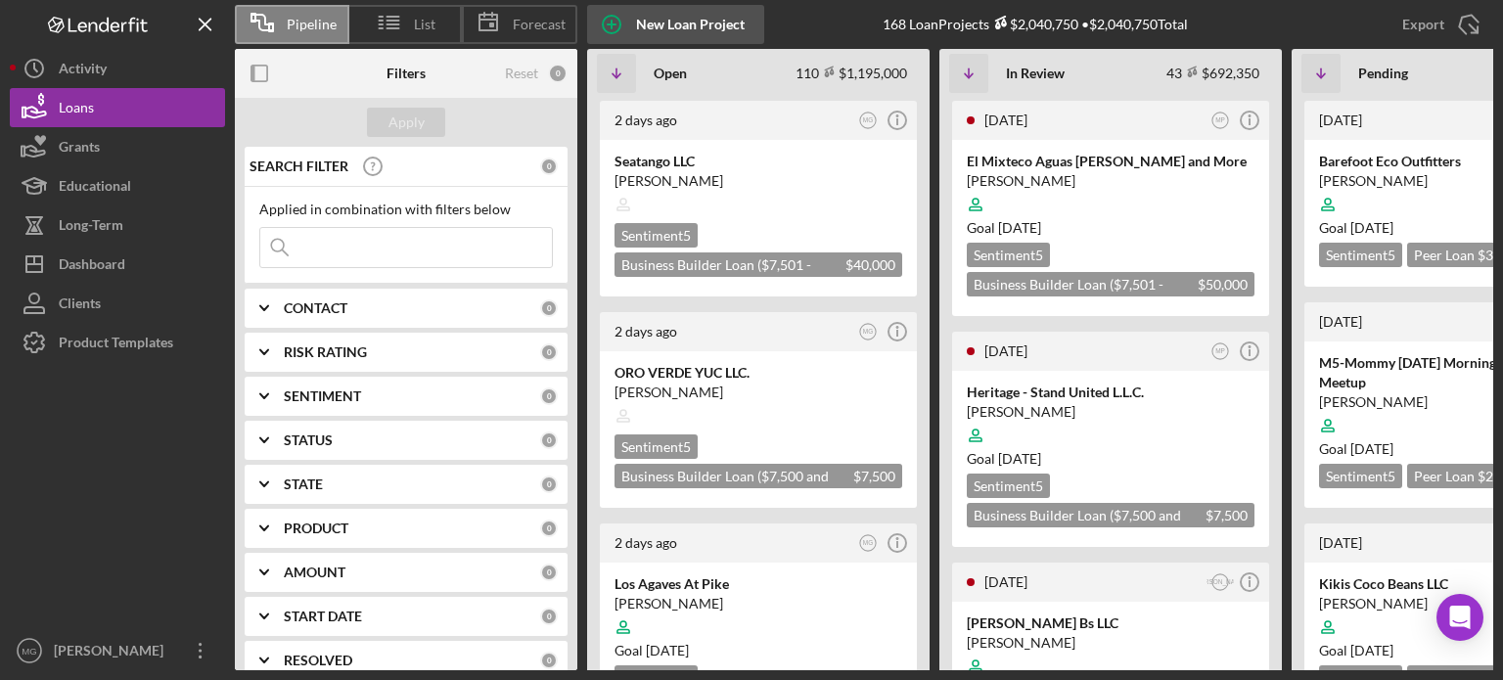
click at [679, 20] on div "New Loan Project" at bounding box center [690, 24] width 109 height 39
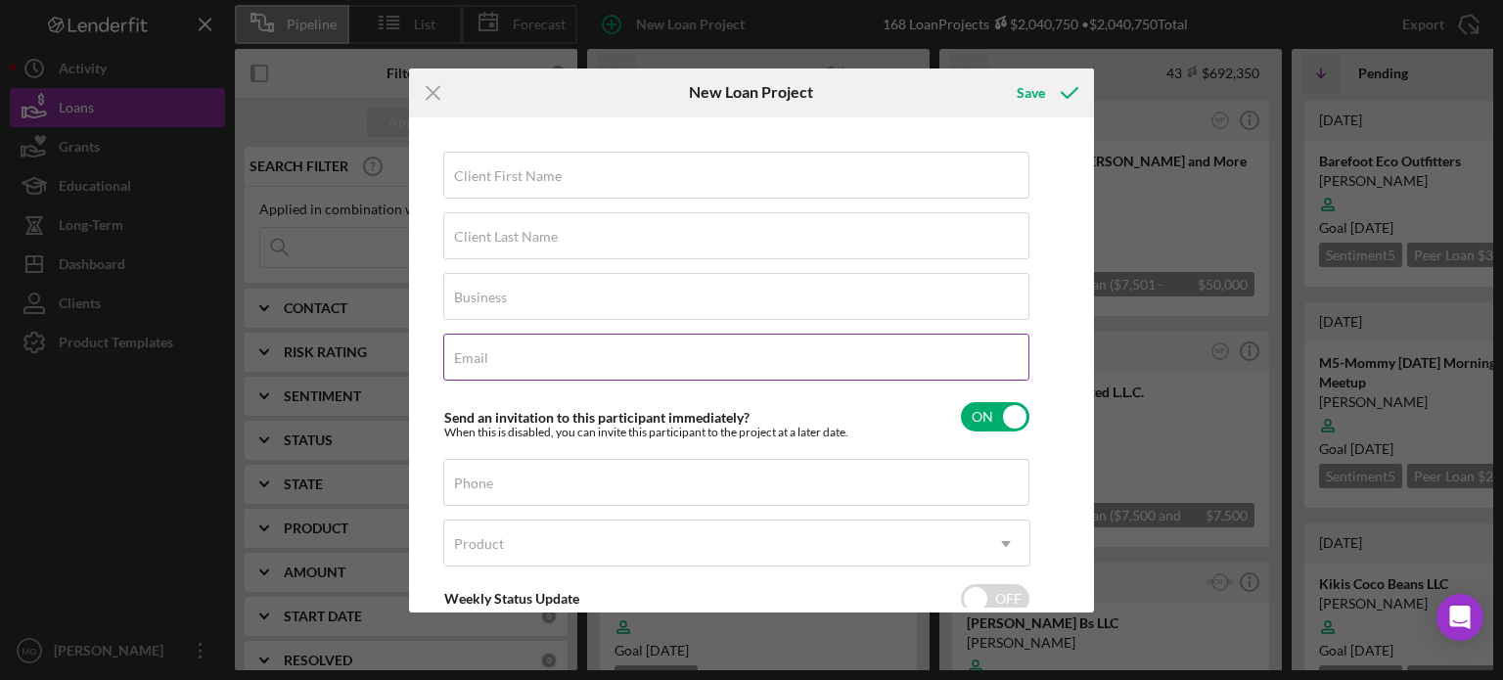
click at [515, 351] on div "Email Required" at bounding box center [736, 358] width 587 height 49
paste input "[EMAIL_ADDRESS][DOMAIN_NAME]>"
type input "[EMAIL_ADDRESS][DOMAIN_NAME]"
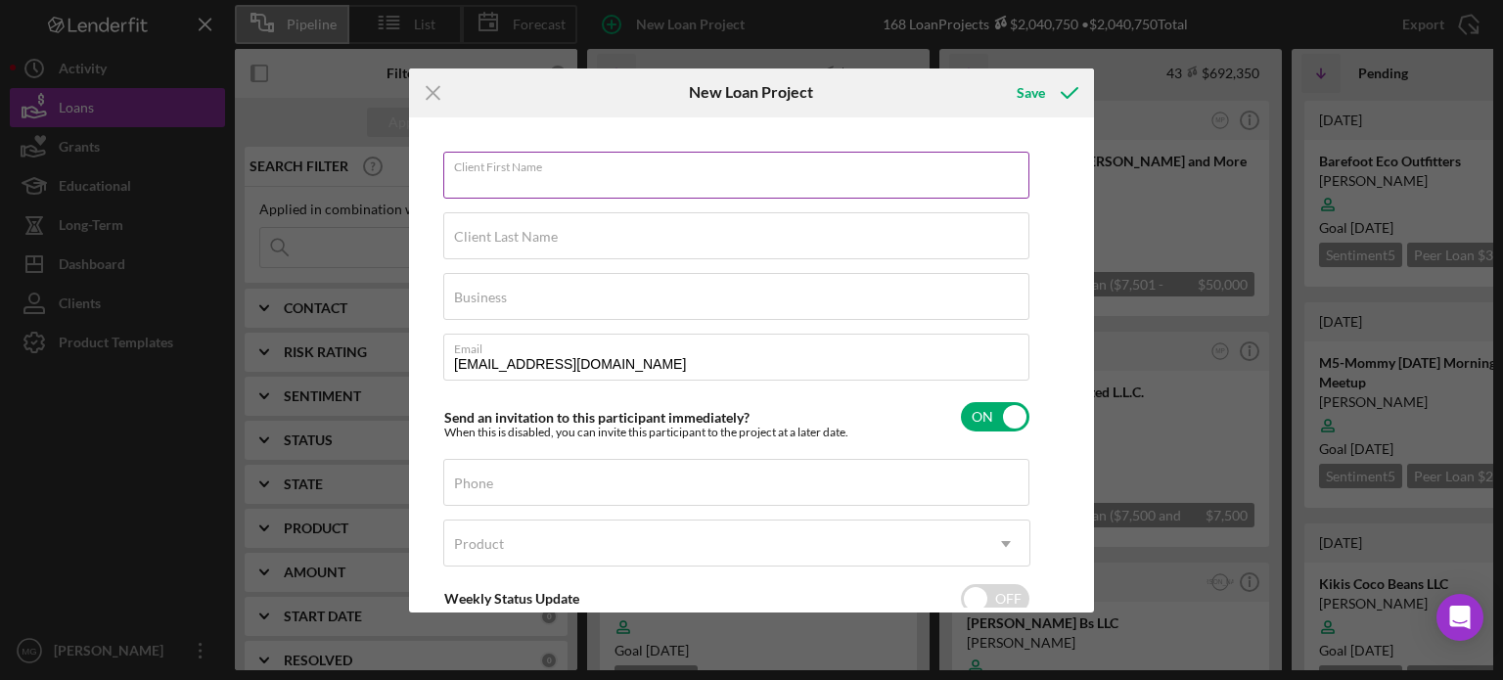
click at [600, 178] on div "Client First Name Required" at bounding box center [736, 176] width 587 height 49
type input "[PERSON_NAME]"
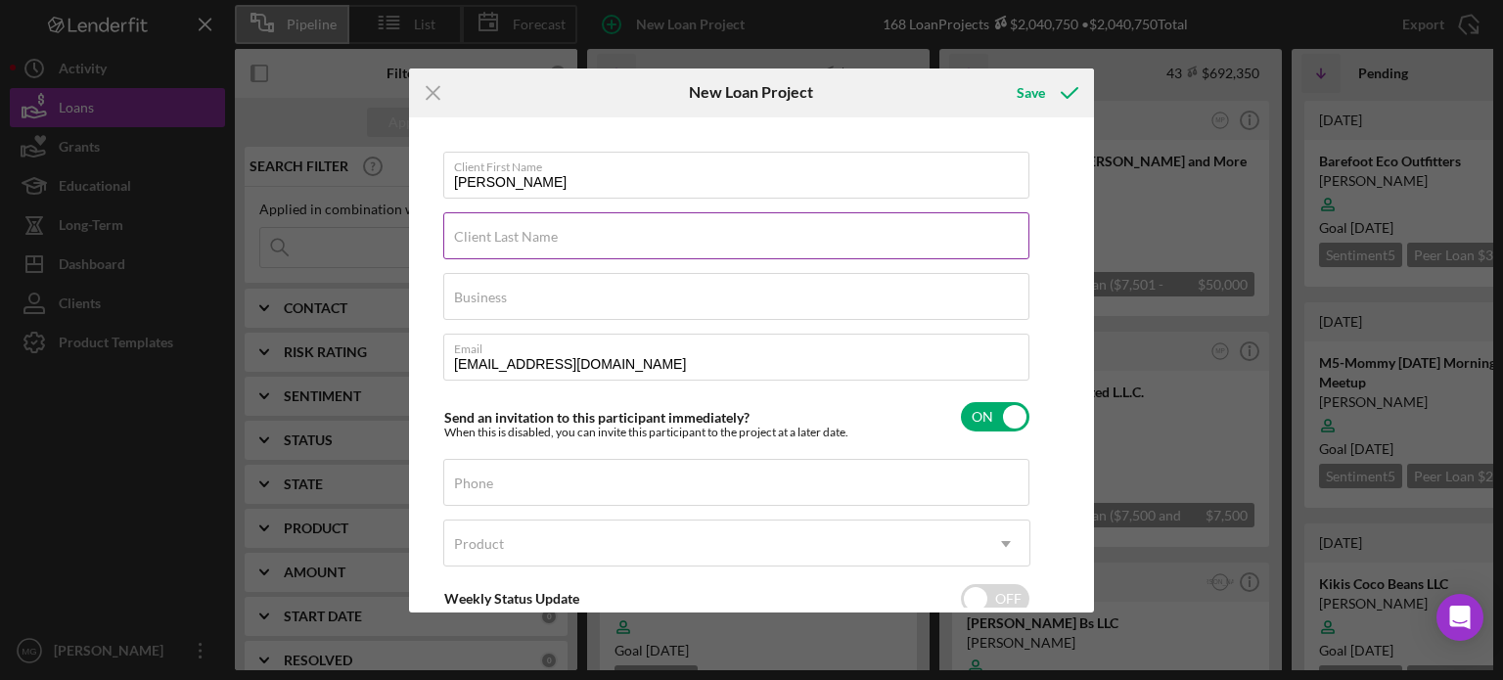
click at [568, 233] on div "Client Last Name Required" at bounding box center [736, 236] width 587 height 49
type input "Mambo"
click at [564, 296] on div "Business Required" at bounding box center [736, 297] width 587 height 49
type input "Mambo Adult Family Home LLC"
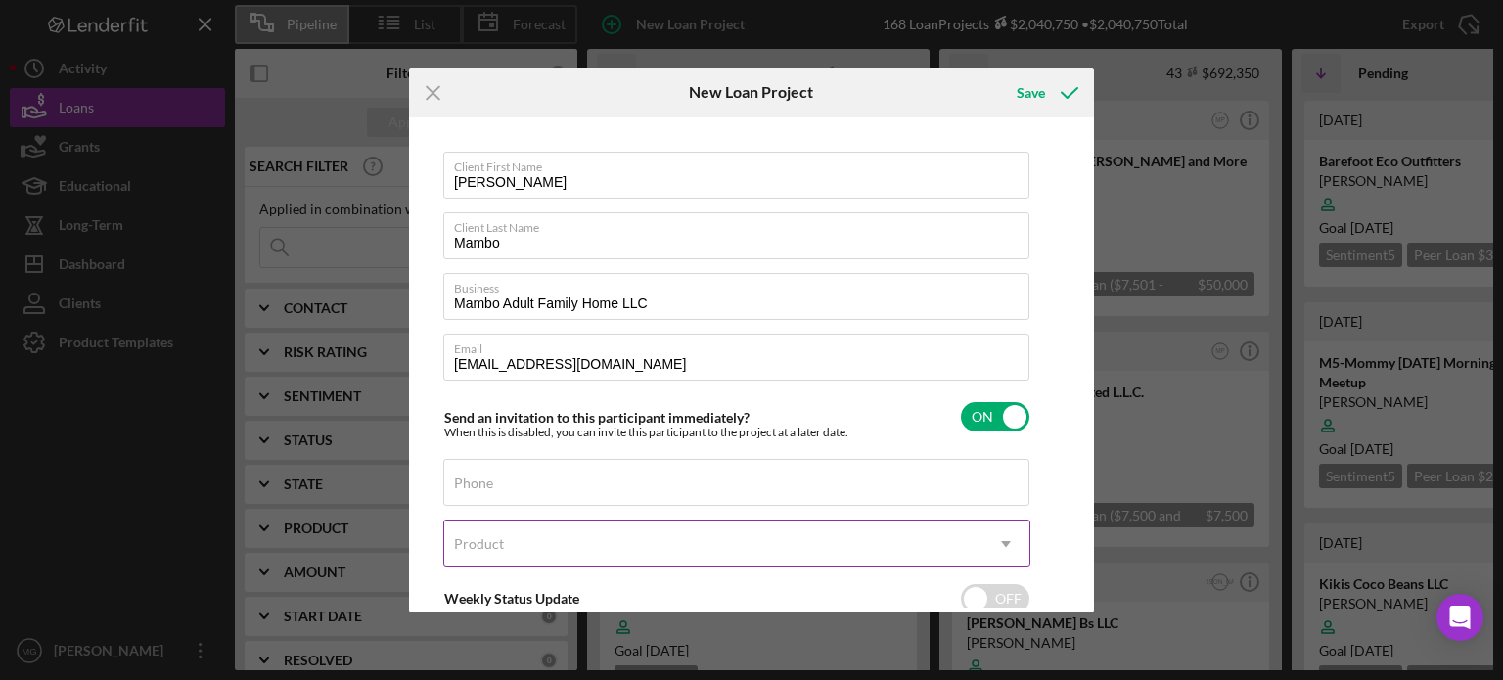
click at [872, 536] on div "Product" at bounding box center [713, 544] width 538 height 45
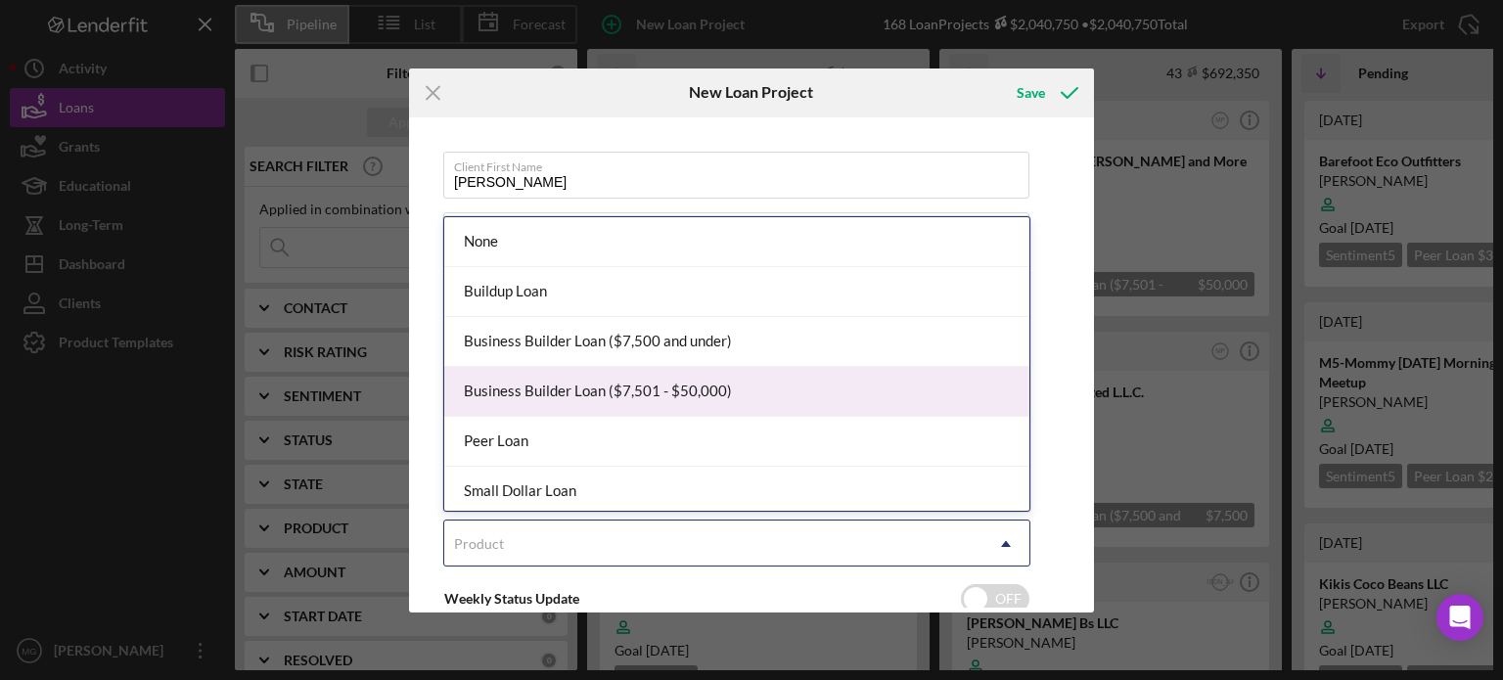
click at [735, 395] on div "Business Builder Loan ($7,501 - $50,000)" at bounding box center [736, 392] width 585 height 50
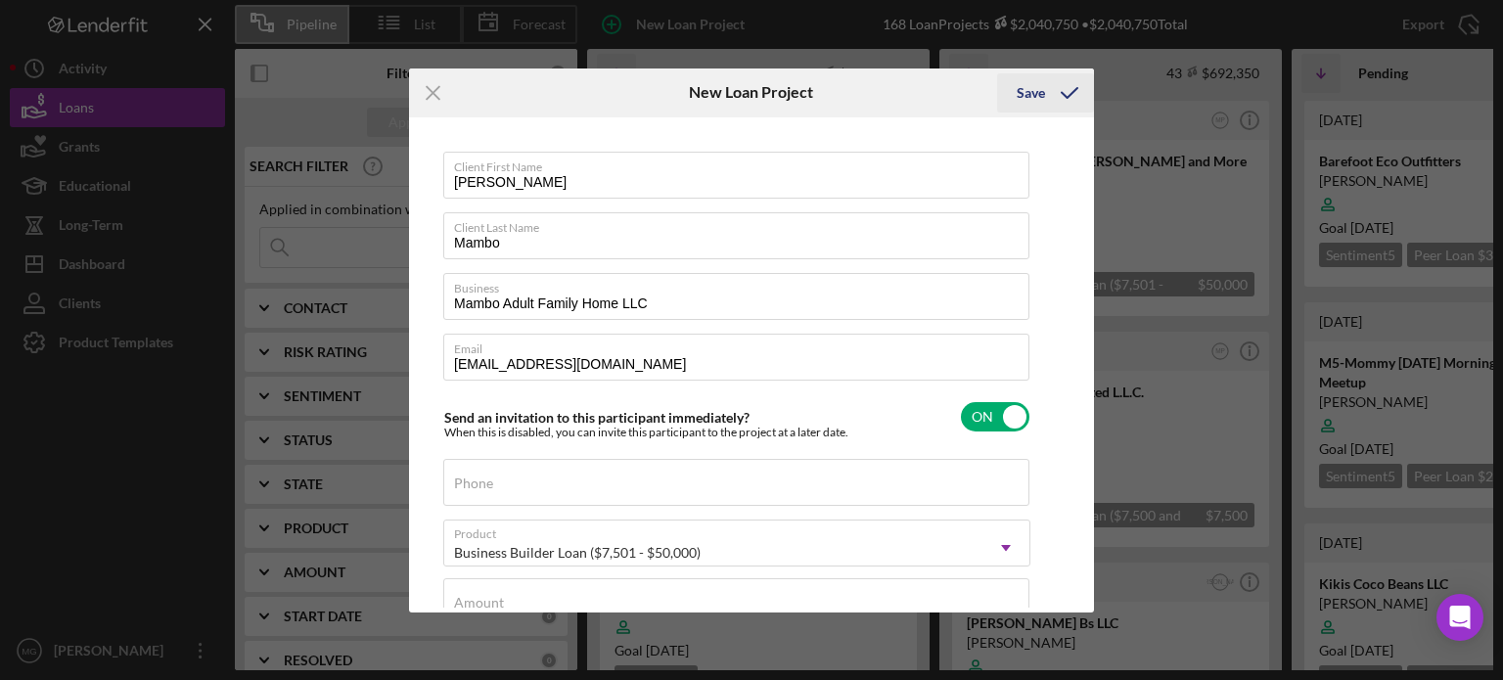
click at [1030, 97] on div "Save" at bounding box center [1031, 92] width 28 height 39
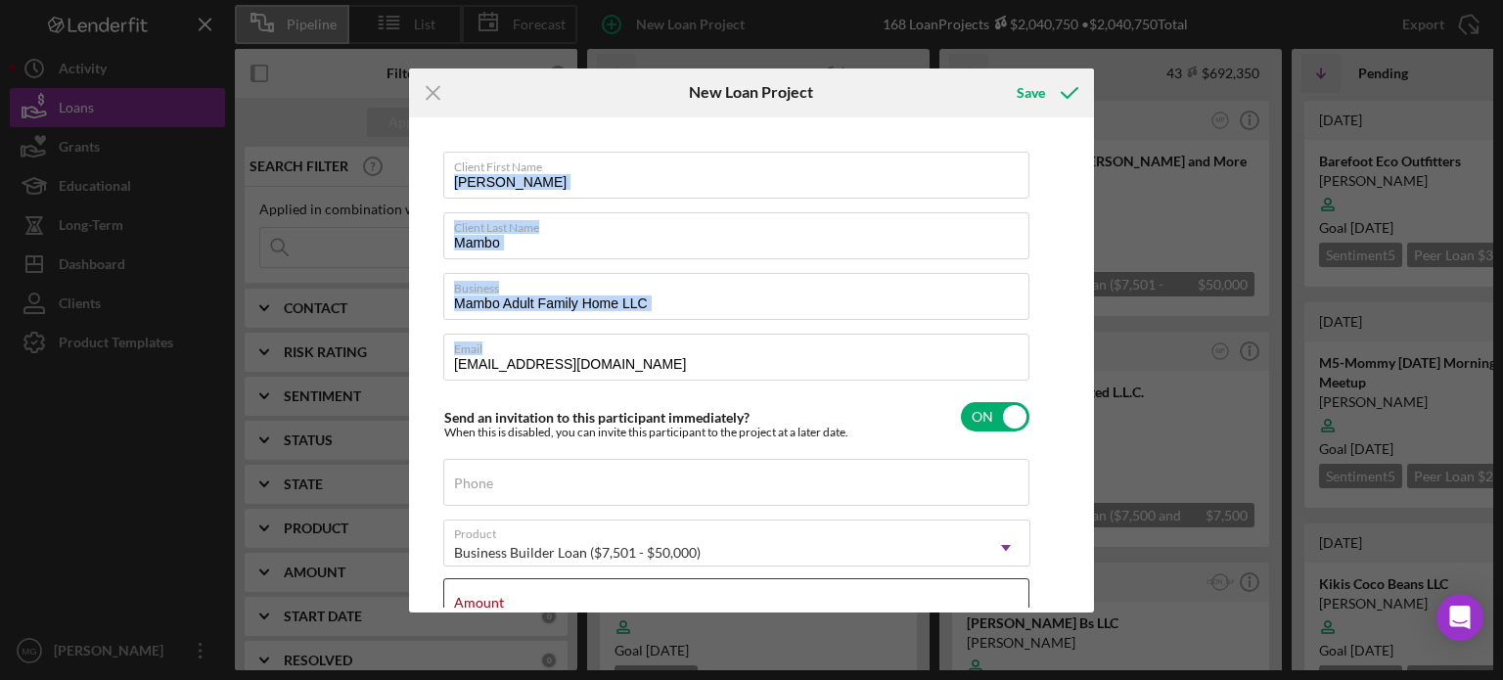
drag, startPoint x: 1088, startPoint y: 176, endPoint x: 1091, endPoint y: 342, distance: 166.4
click at [1091, 342] on div "Client First Name [PERSON_NAME] Client Last Name Mambo Business Mambo Adult Fam…" at bounding box center [751, 364] width 685 height 495
click at [1042, 340] on div "Client First Name [PERSON_NAME] Client Last Name Mambo Business Mambo Adult Fam…" at bounding box center [751, 364] width 675 height 485
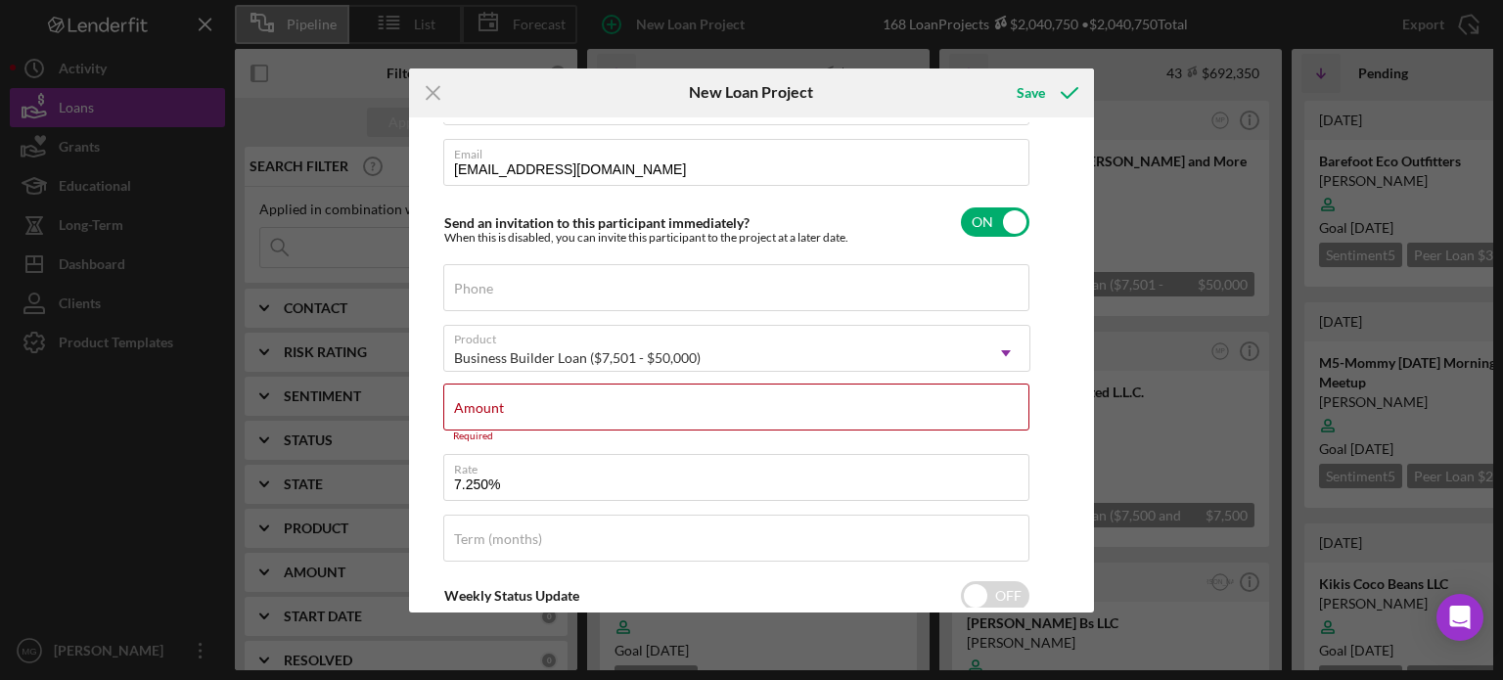
scroll to position [205, 0]
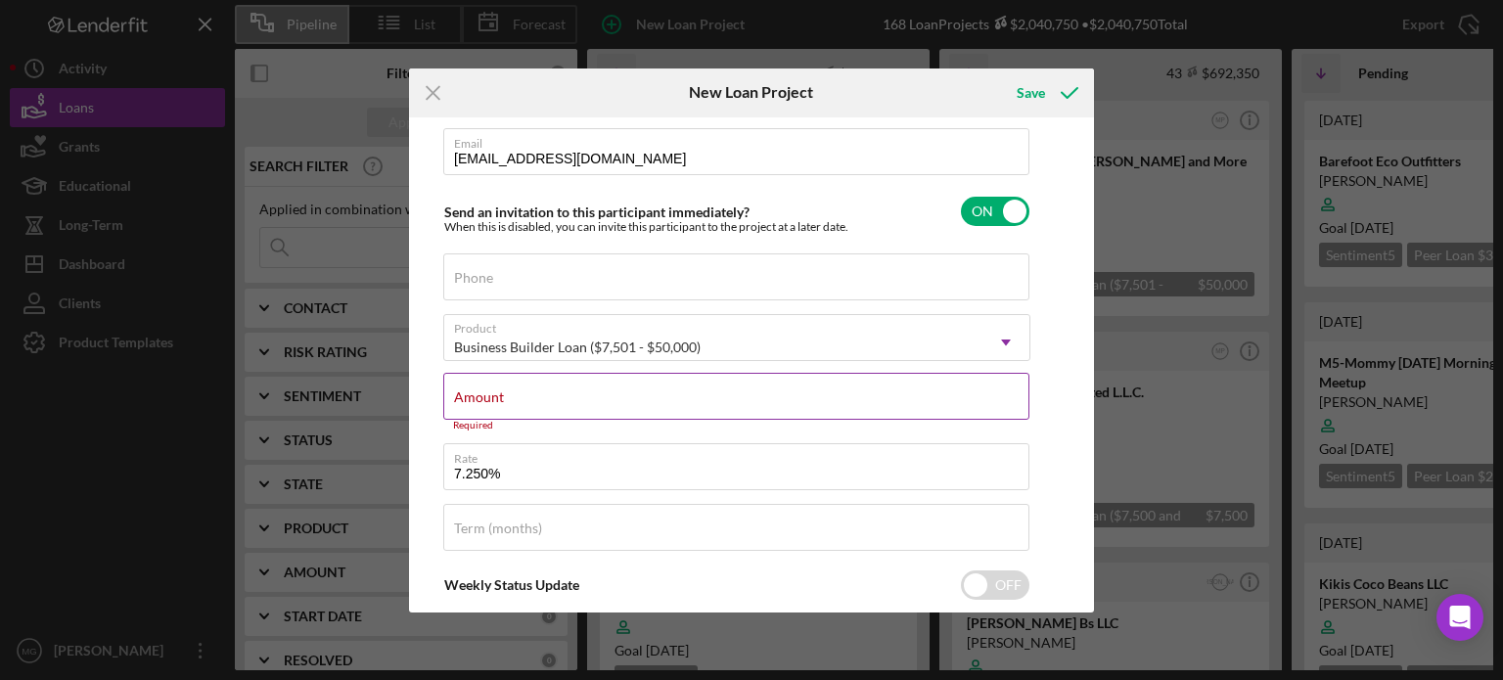
click at [642, 406] on input "Amount" at bounding box center [736, 396] width 586 height 47
type input "$40,000"
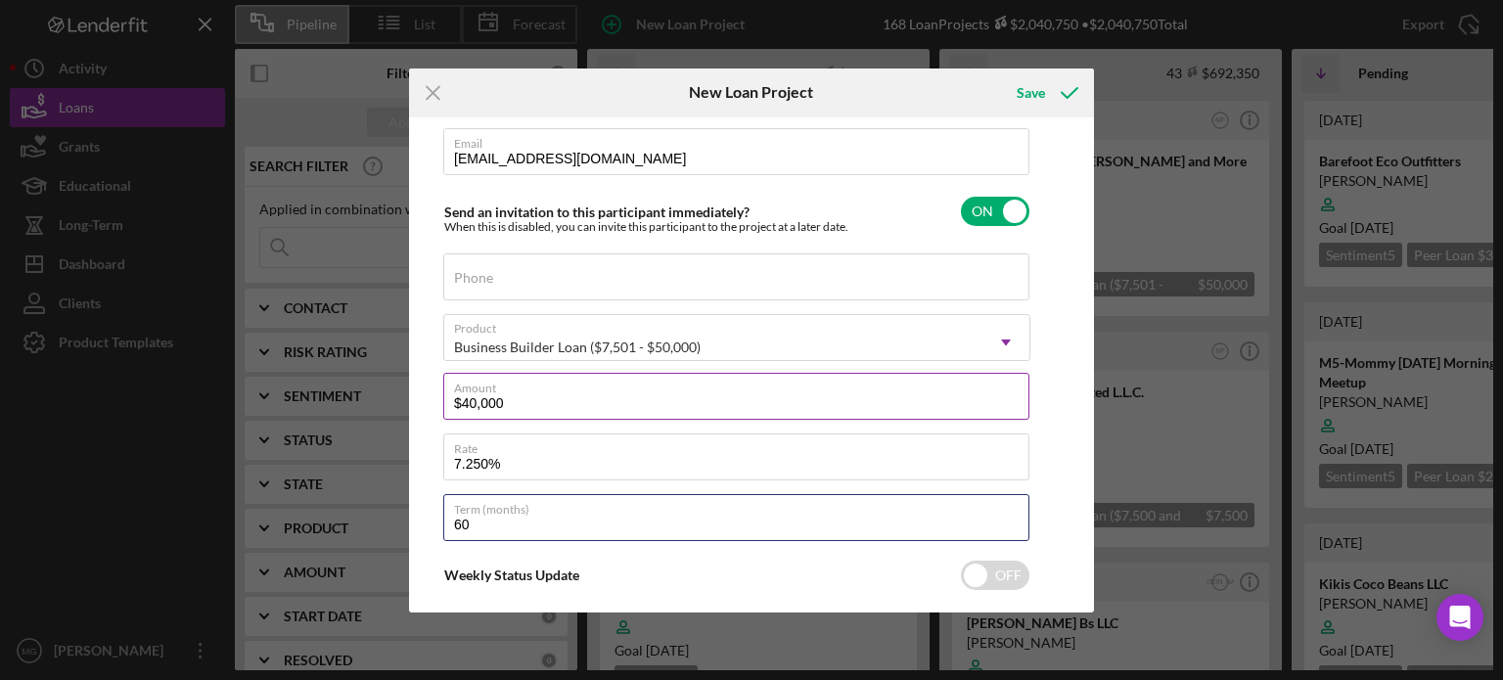
type input "60"
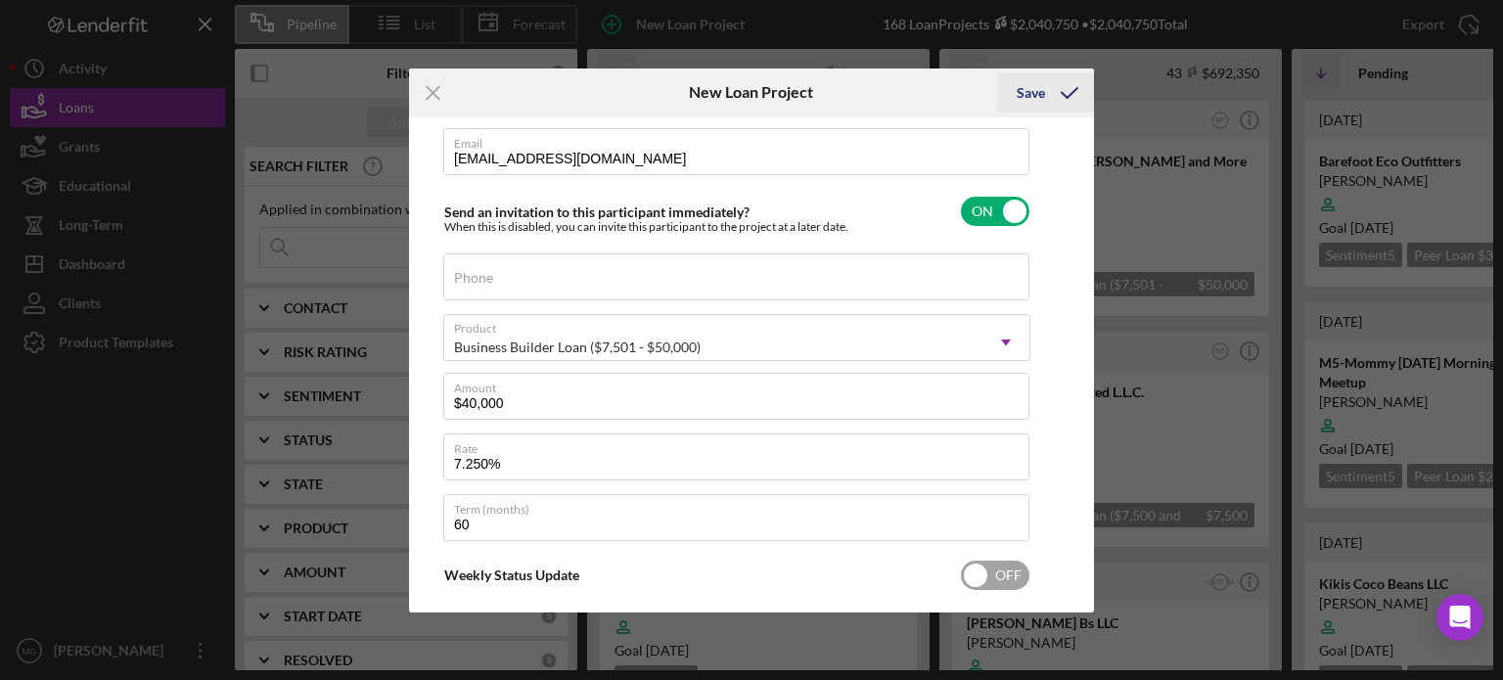
click at [1029, 89] on div "Save" at bounding box center [1031, 92] width 28 height 39
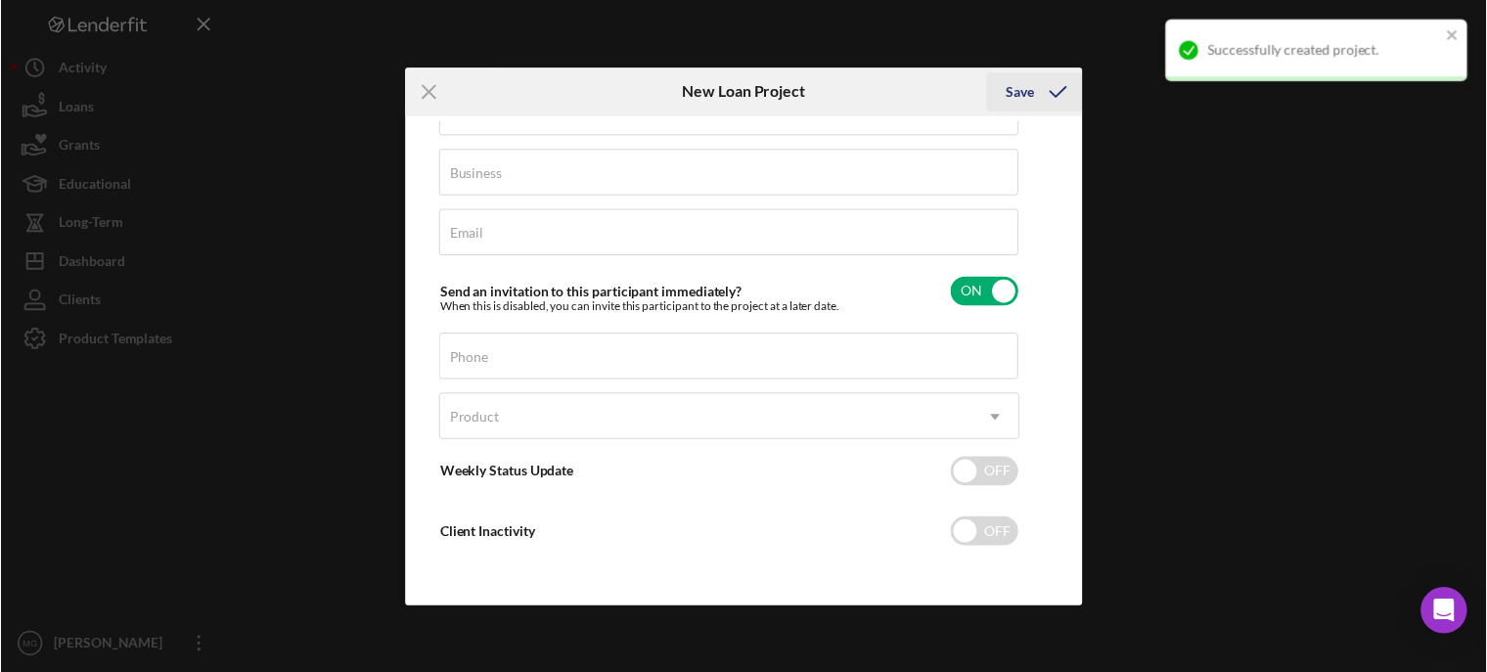
scroll to position [121, 0]
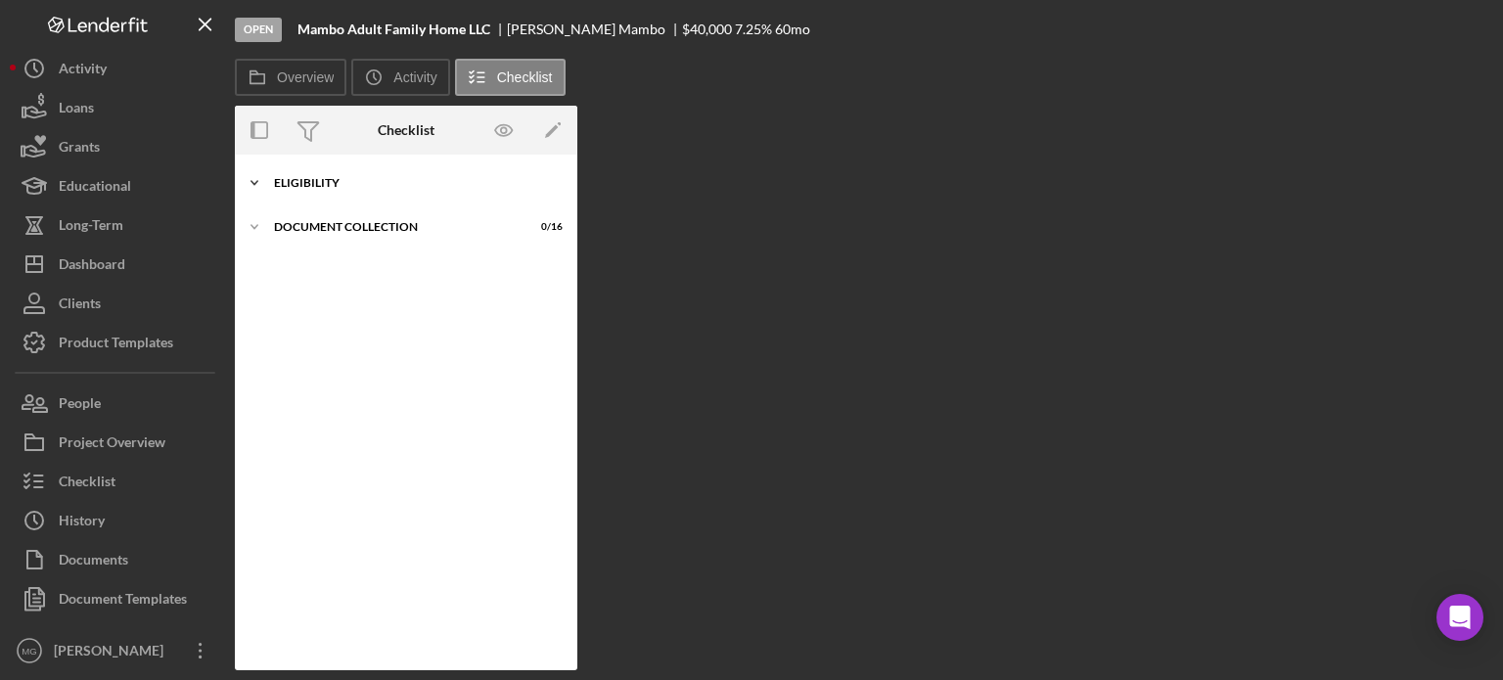
click at [254, 182] on icon "Icon/Expander" at bounding box center [254, 182] width 39 height 39
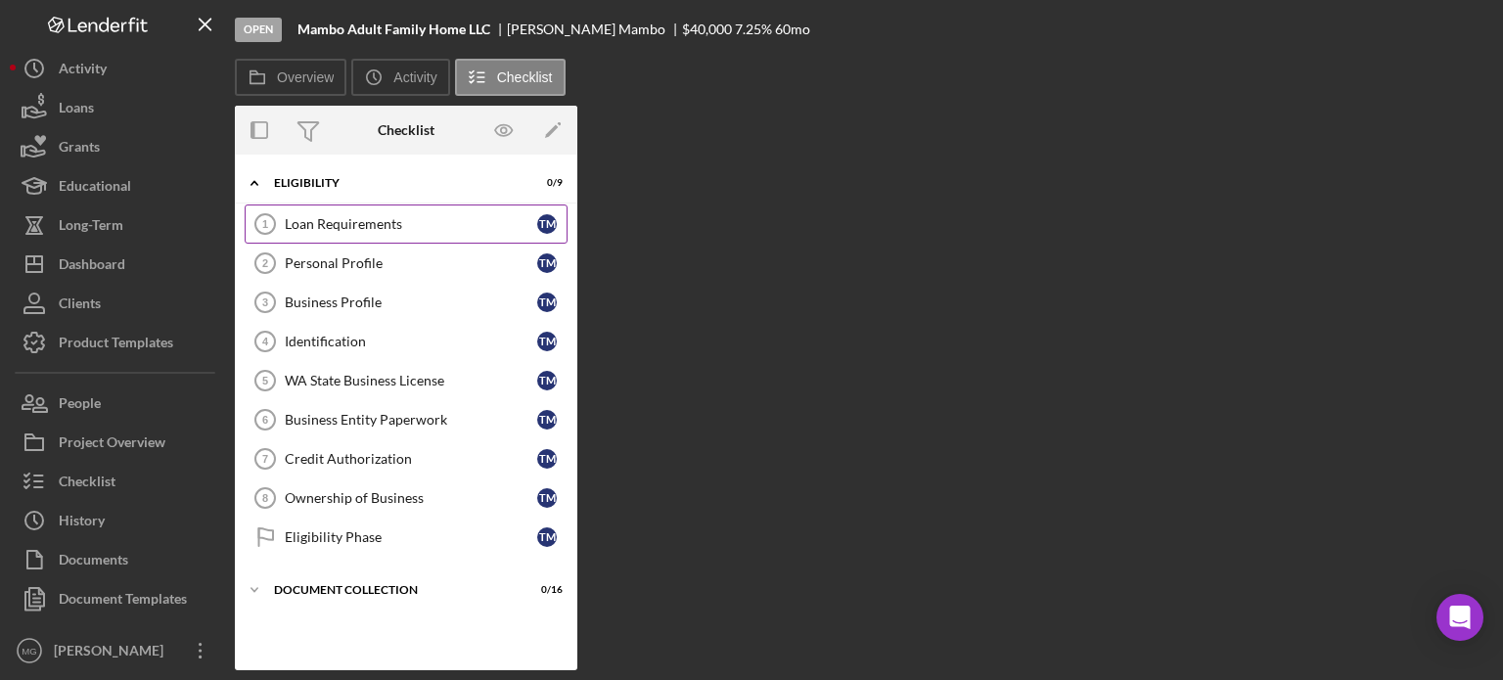
click at [362, 224] on div "Loan Requirements" at bounding box center [411, 224] width 252 height 16
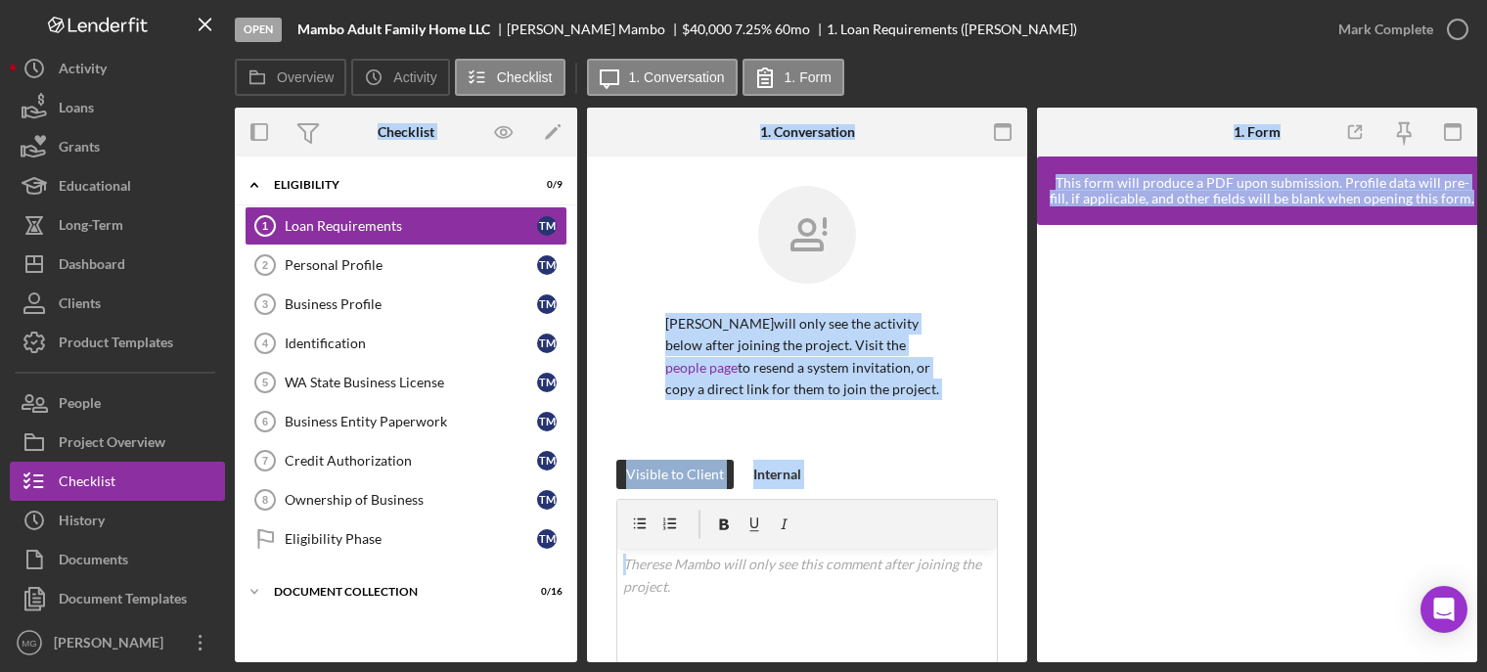
drag, startPoint x: 1480, startPoint y: 210, endPoint x: 1448, endPoint y: 69, distance: 144.6
click at [1448, 69] on div "Open Mambo Adult Family Home LLC [PERSON_NAME] $40,000 $40,000 7.25 % 60 mo 1. …" at bounding box center [743, 336] width 1487 height 672
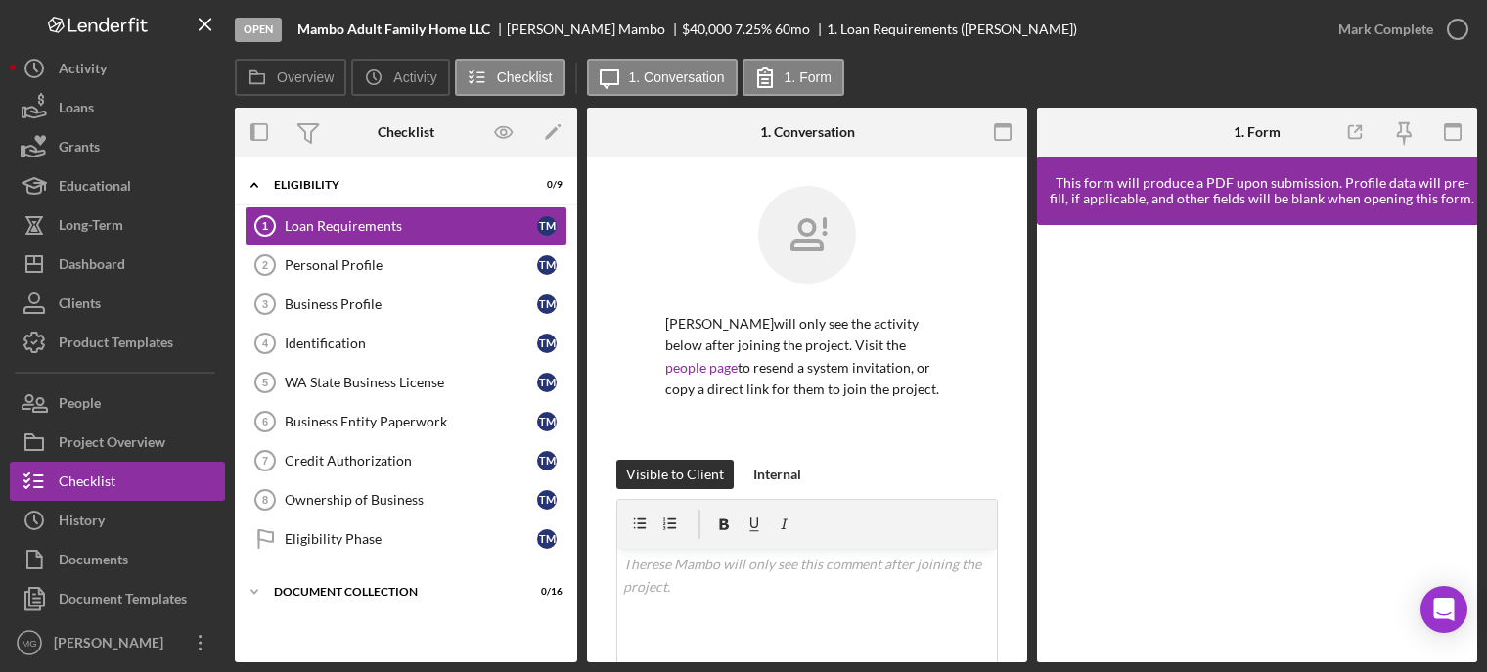
click at [1298, 65] on div "Overview Icon/History Activity Checklist Icon/Message 1. Conversation 1. Form" at bounding box center [856, 78] width 1243 height 39
click at [352, 353] on link "Identification 4 Identification T M" at bounding box center [406, 343] width 323 height 39
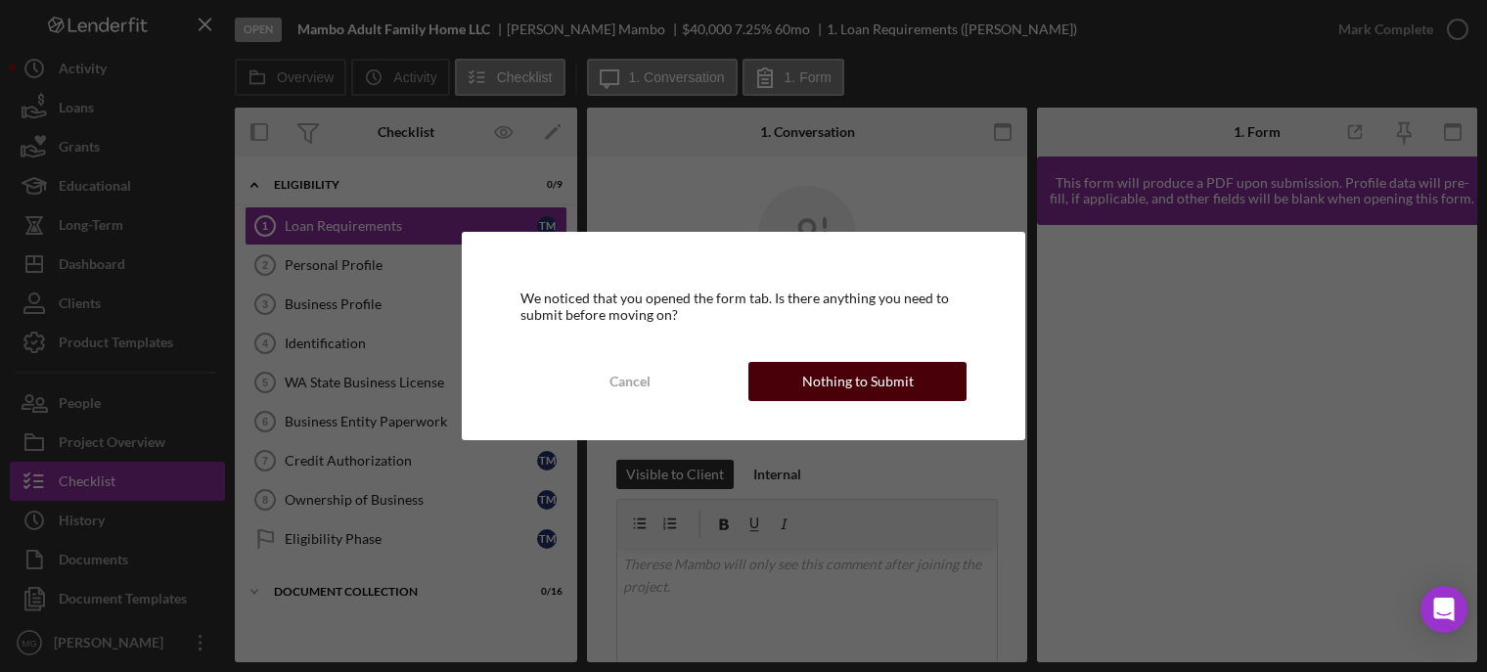
click at [896, 385] on div "Nothing to Submit" at bounding box center [858, 381] width 112 height 39
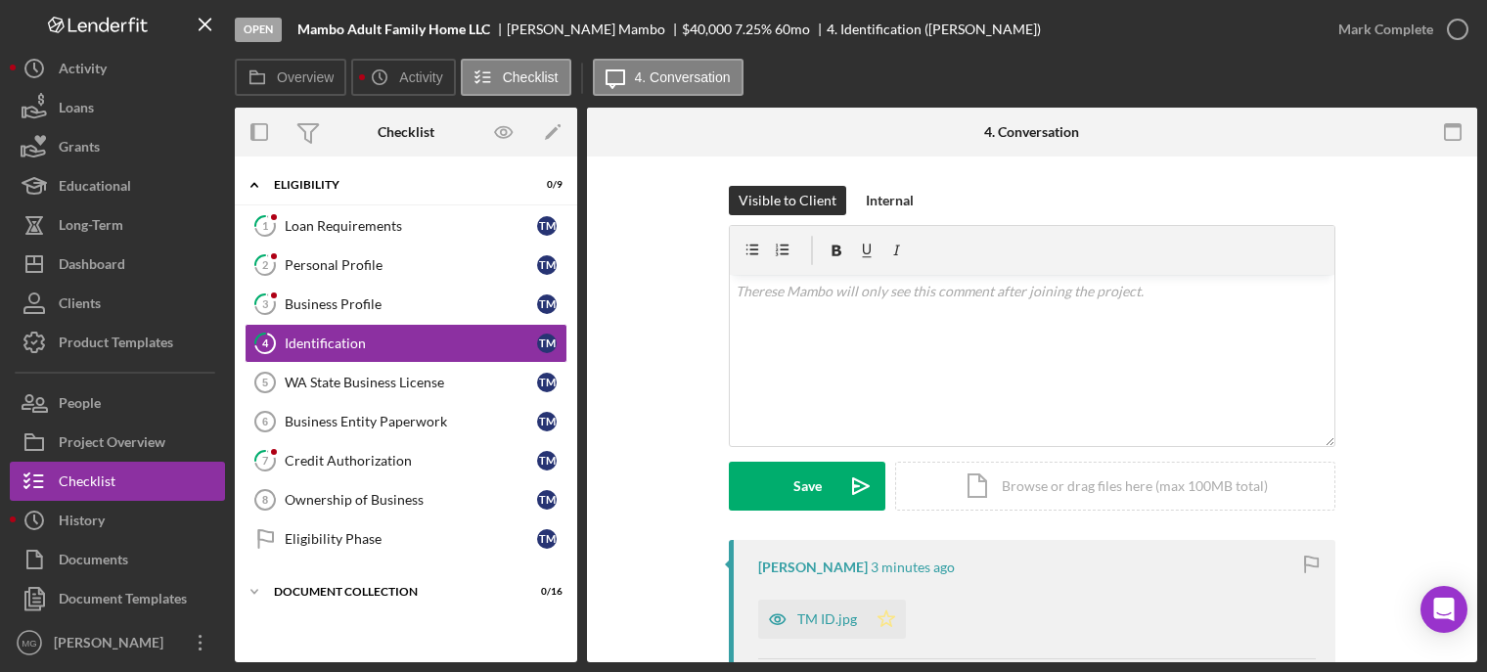
click at [886, 615] on polygon "button" at bounding box center [887, 619] width 17 height 16
click at [371, 535] on div "Eligibility Phase" at bounding box center [411, 539] width 252 height 16
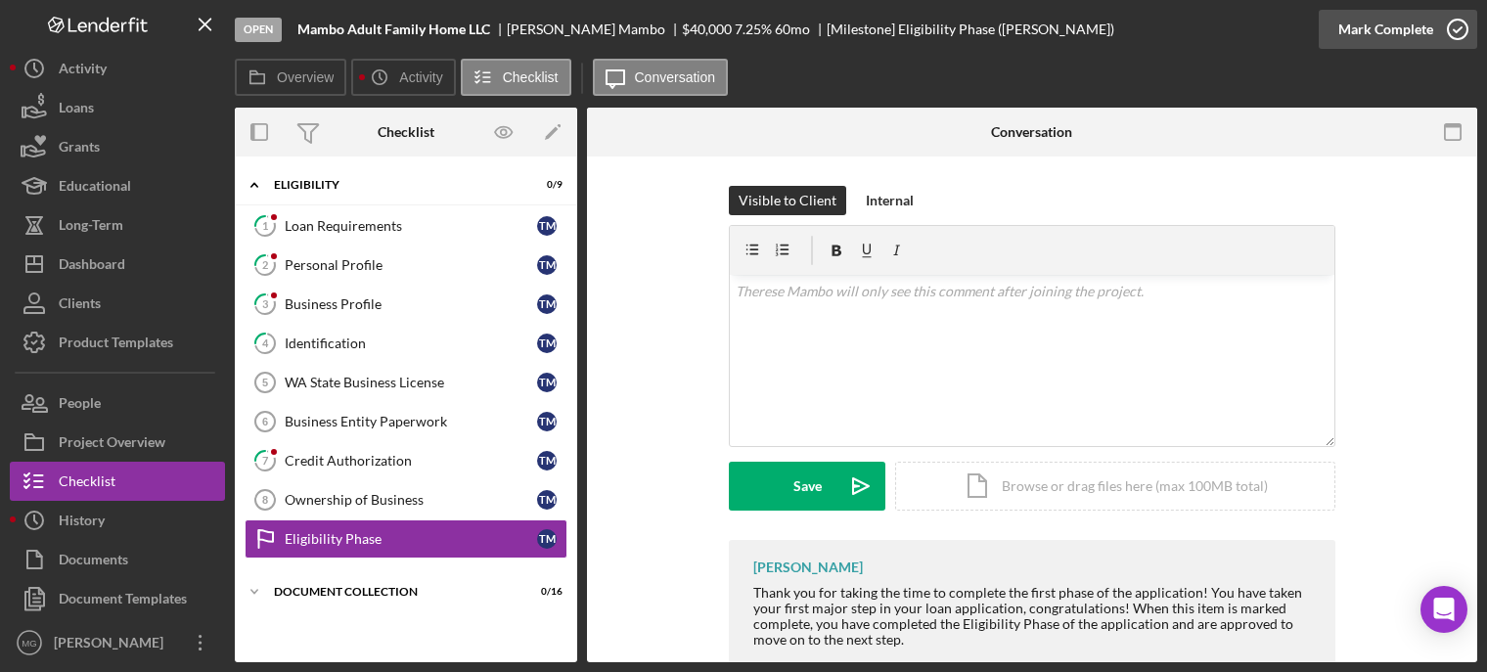
click at [1458, 30] on icon "button" at bounding box center [1458, 29] width 49 height 49
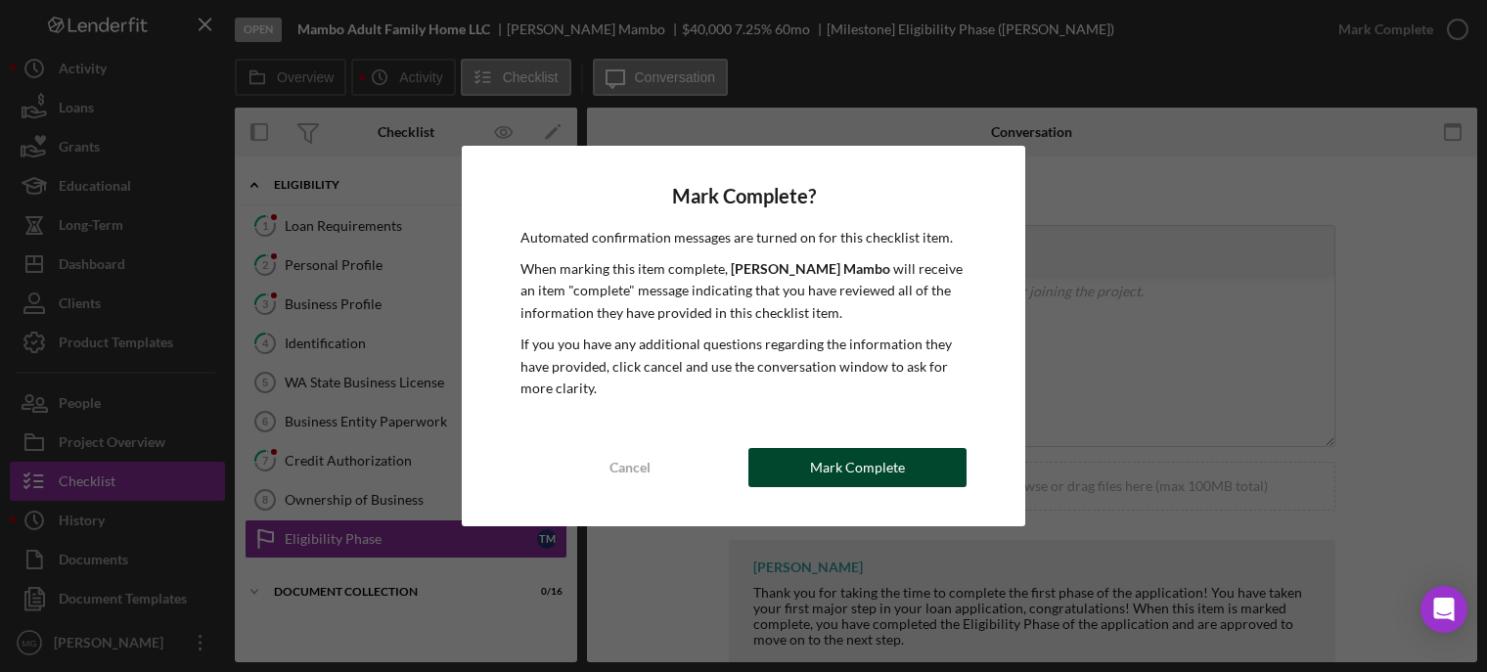
click at [845, 458] on div "Mark Complete" at bounding box center [857, 467] width 95 height 39
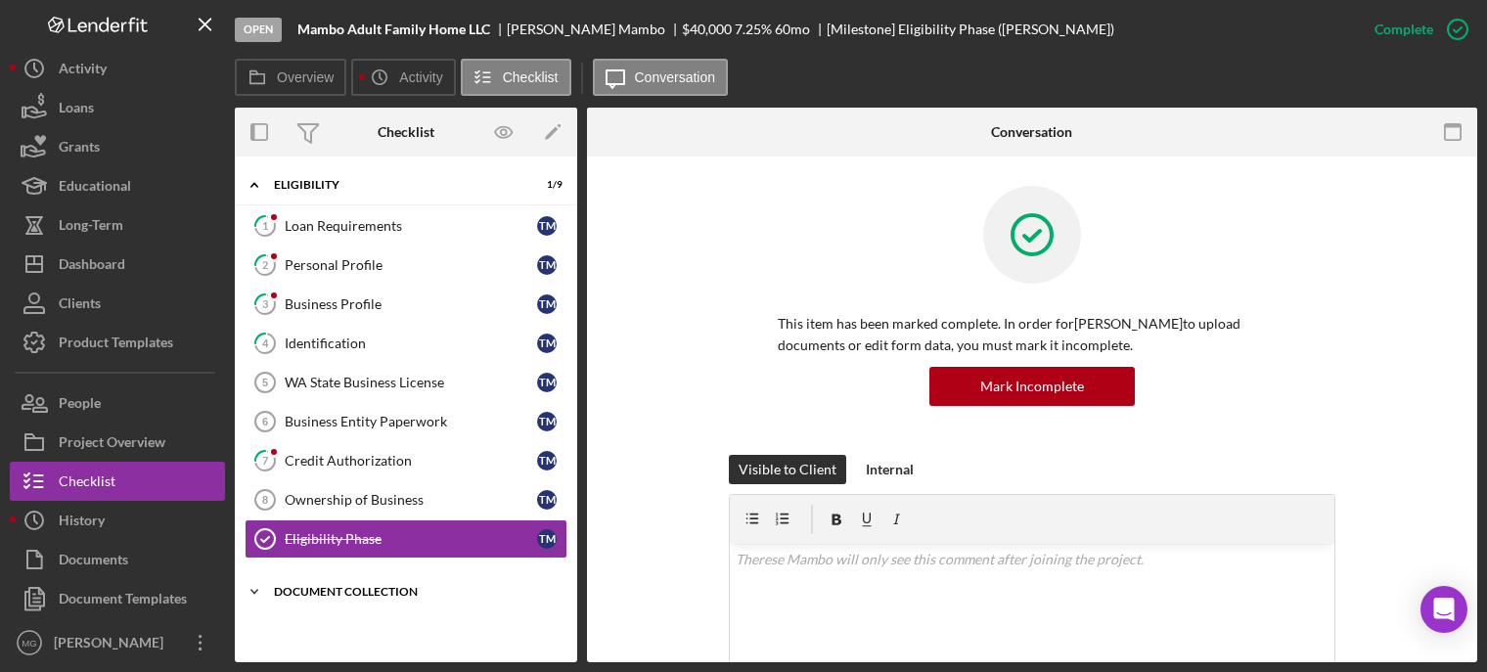
click at [252, 586] on icon "Icon/Expander" at bounding box center [254, 591] width 39 height 39
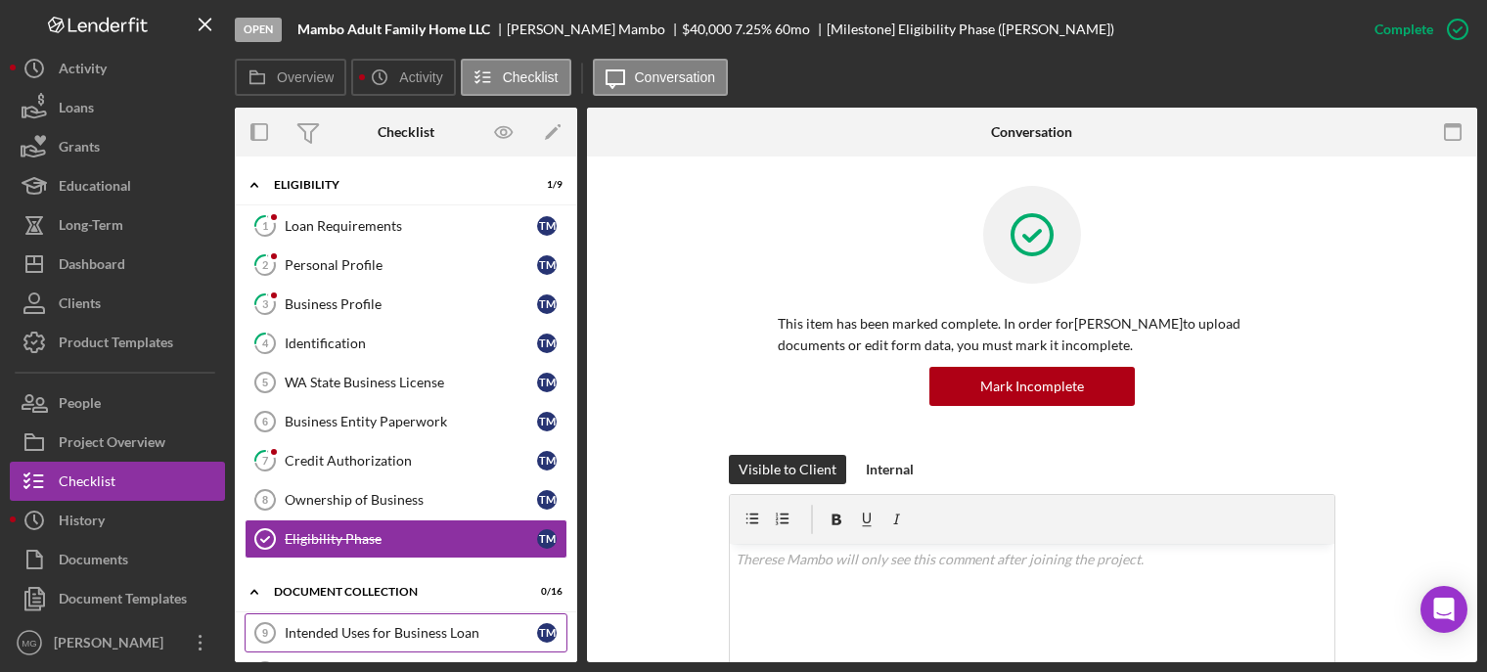
click at [387, 638] on link "Intended Uses for Business Loan 9 Intended Uses for Business Loan T M" at bounding box center [406, 633] width 323 height 39
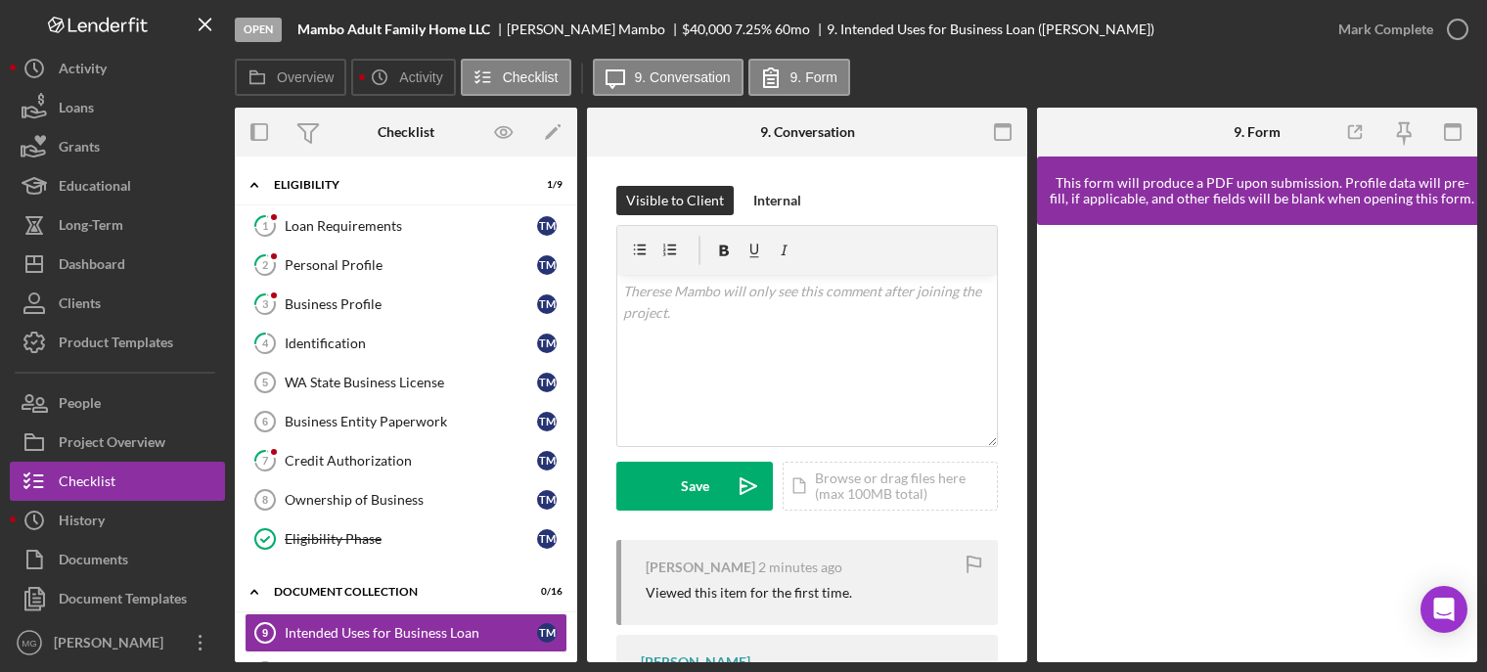
click at [1468, 589] on div at bounding box center [1257, 443] width 440 height 437
